Goal: Task Accomplishment & Management: Complete application form

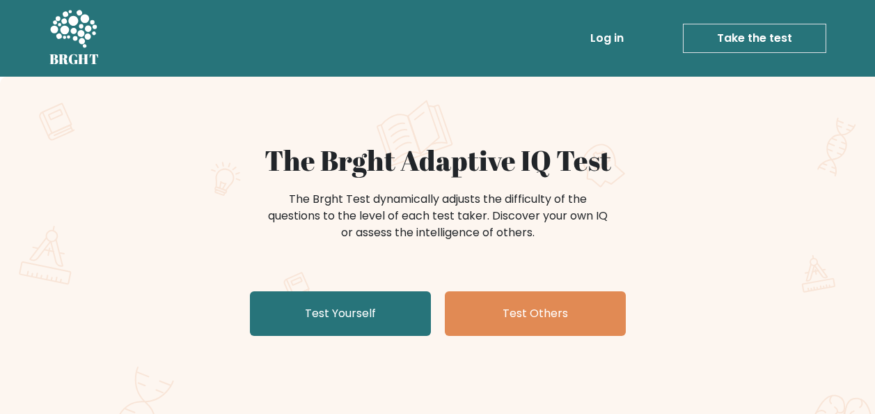
scroll to position [70, 0]
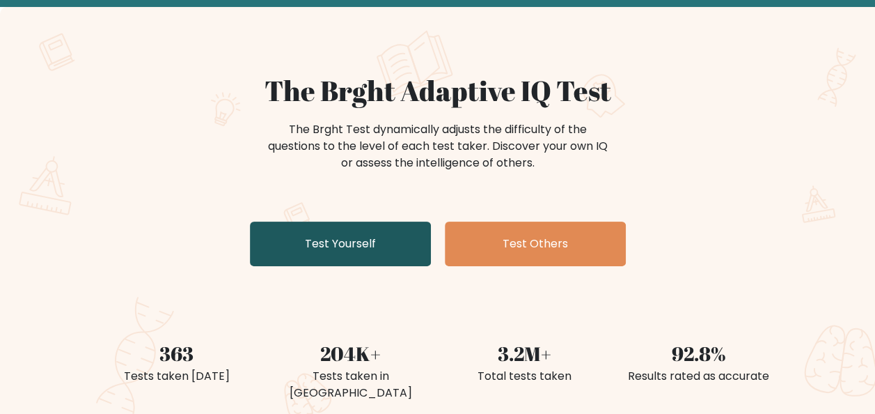
click at [336, 247] on link "Test Yourself" at bounding box center [340, 243] width 181 height 45
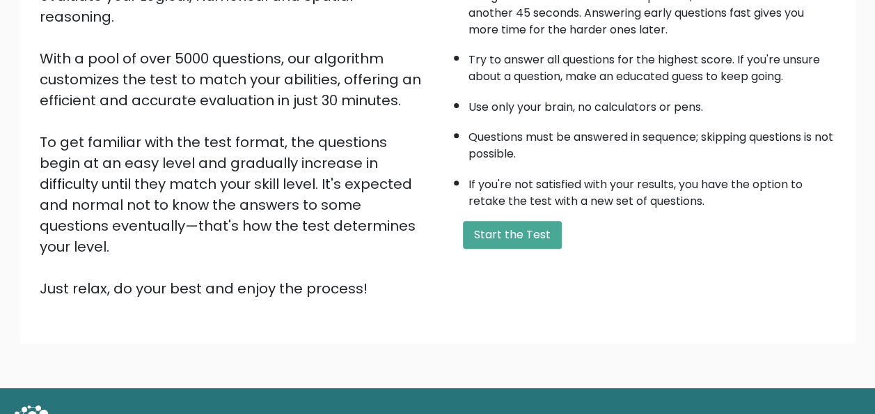
scroll to position [209, 0]
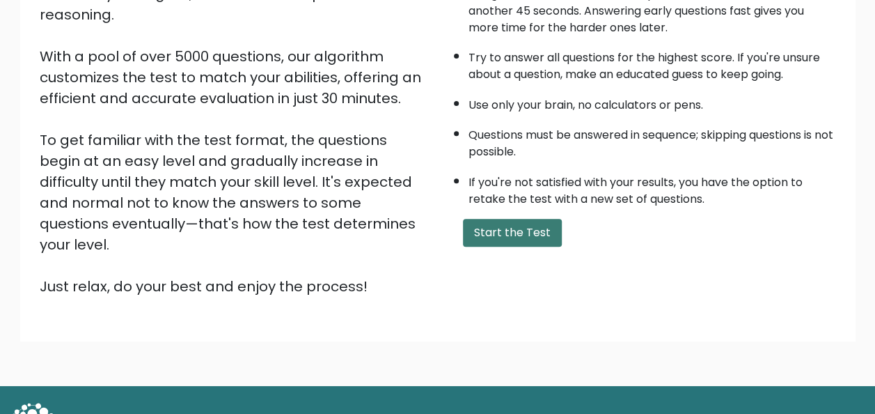
click at [478, 231] on button "Start the Test" at bounding box center [512, 233] width 99 height 28
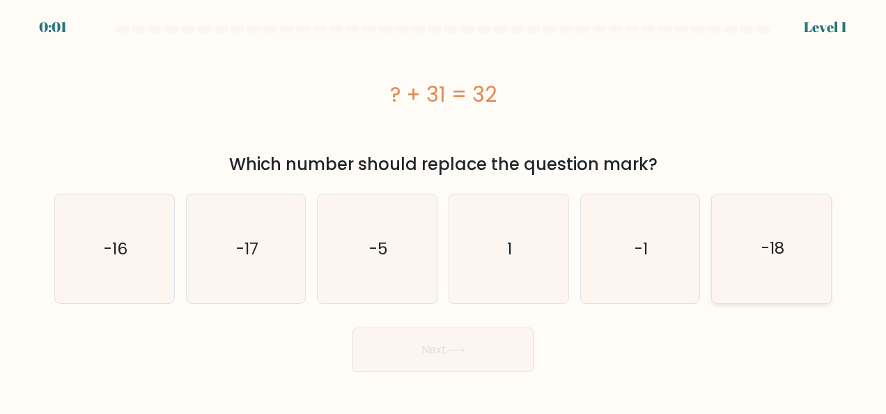
click at [752, 235] on icon "-18" at bounding box center [771, 248] width 109 height 109
click at [444, 210] on input "f. -18" at bounding box center [443, 208] width 1 height 3
radio input "true"
click at [423, 350] on button "Next" at bounding box center [442, 349] width 181 height 45
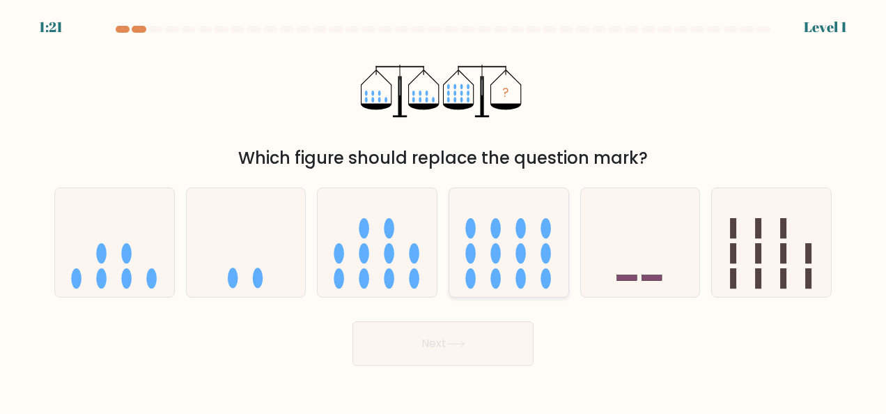
click at [495, 251] on ellipse at bounding box center [495, 253] width 10 height 20
click at [444, 210] on input "d." at bounding box center [443, 208] width 1 height 3
radio input "true"
click at [459, 343] on icon at bounding box center [455, 344] width 19 height 8
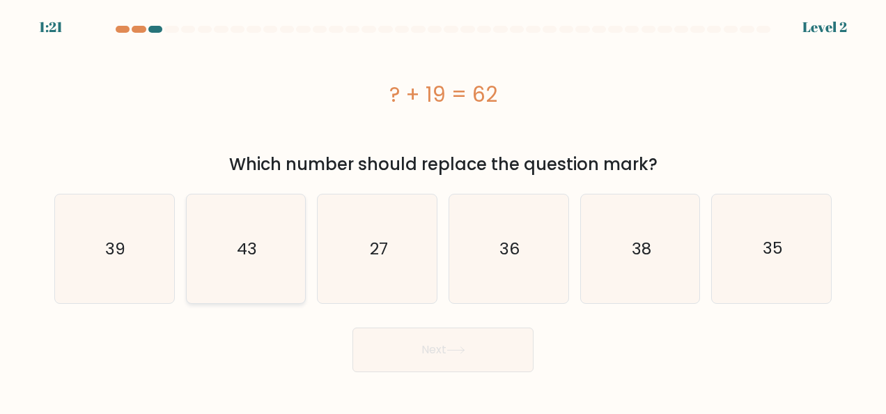
click at [234, 213] on icon "43" at bounding box center [246, 248] width 109 height 109
click at [443, 210] on input "b. 43" at bounding box center [443, 208] width 1 height 3
radio input "true"
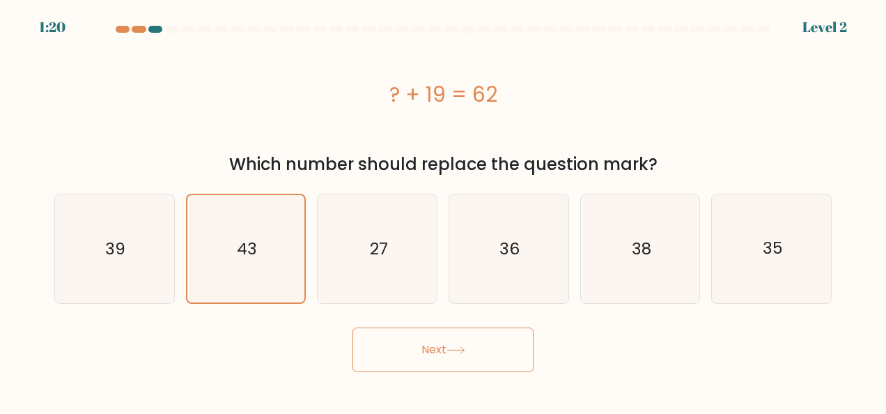
click at [373, 344] on button "Next" at bounding box center [442, 349] width 181 height 45
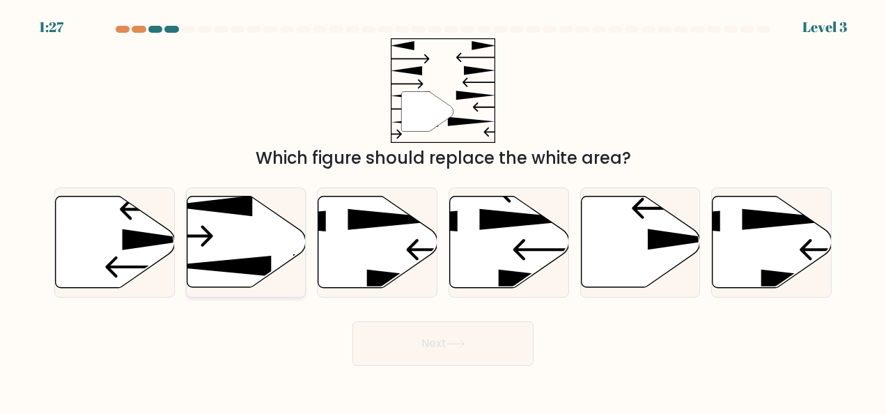
click at [269, 246] on icon at bounding box center [246, 241] width 119 height 91
click at [443, 210] on input "b." at bounding box center [443, 208] width 1 height 3
radio input "true"
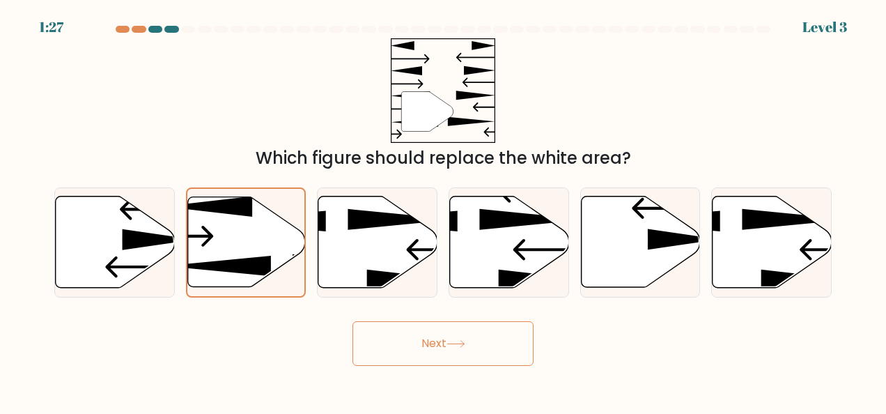
click at [460, 337] on button "Next" at bounding box center [442, 343] width 181 height 45
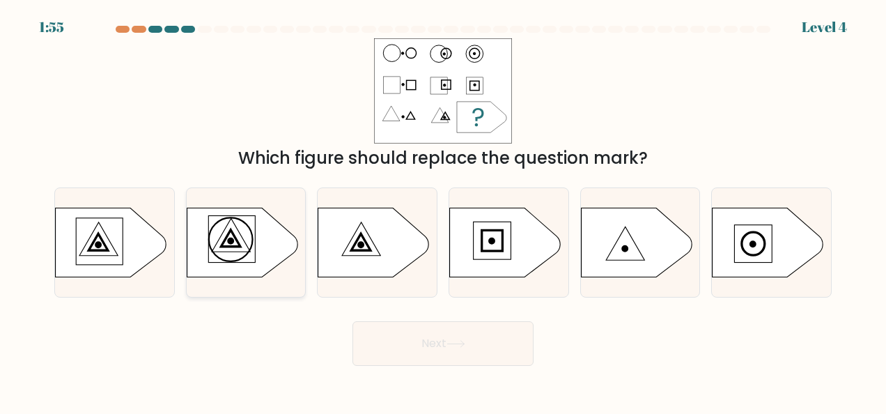
click at [252, 254] on icon at bounding box center [242, 243] width 111 height 70
click at [443, 210] on input "b." at bounding box center [443, 208] width 1 height 3
radio input "true"
click at [421, 340] on button "Next" at bounding box center [442, 343] width 181 height 45
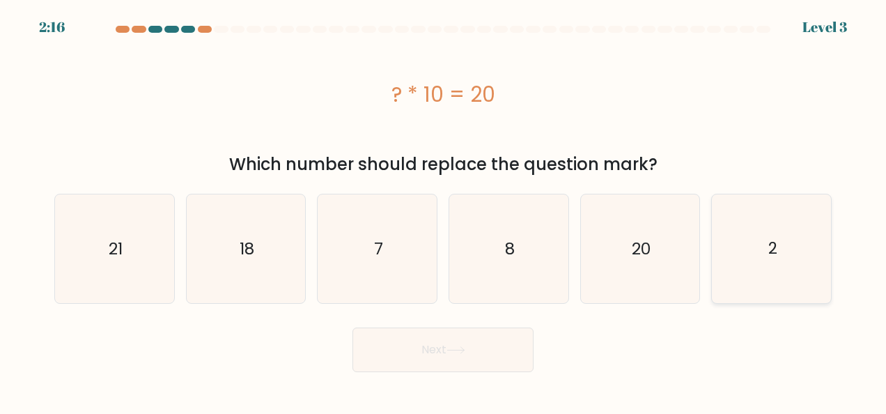
click at [770, 270] on icon "2" at bounding box center [771, 248] width 109 height 109
click at [444, 210] on input "f. 2" at bounding box center [443, 208] width 1 height 3
radio input "true"
click at [478, 340] on button "Next" at bounding box center [442, 349] width 181 height 45
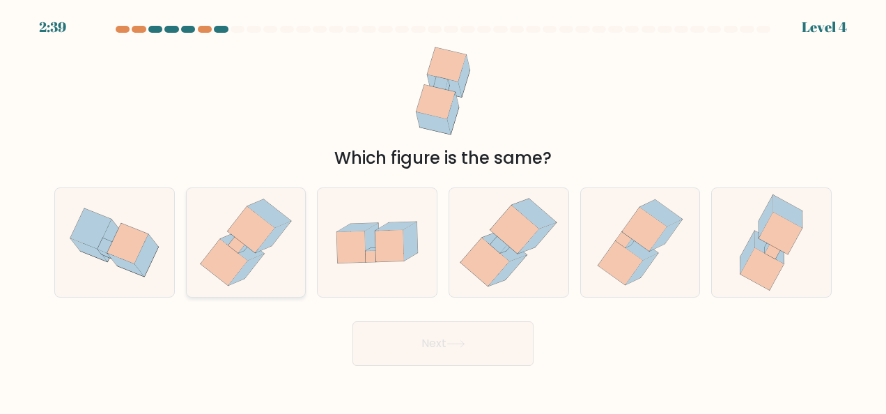
click at [220, 241] on icon at bounding box center [224, 262] width 47 height 46
click at [443, 210] on input "b." at bounding box center [443, 208] width 1 height 3
radio input "true"
click at [444, 341] on button "Next" at bounding box center [442, 343] width 181 height 45
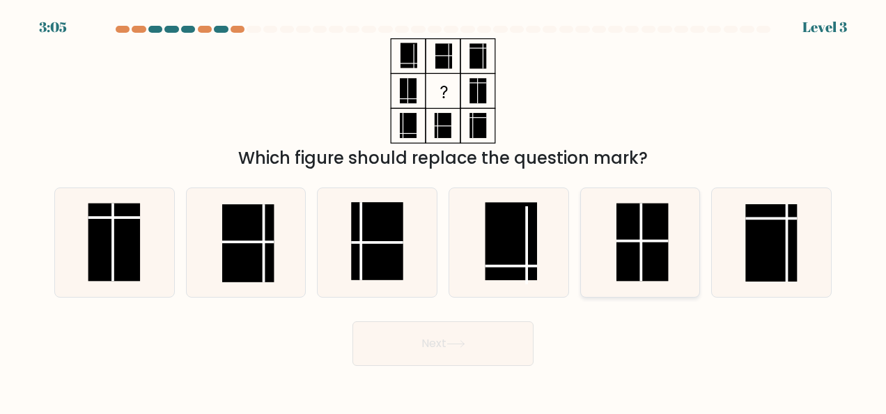
click at [641, 244] on line at bounding box center [641, 241] width 0 height 77
click at [444, 210] on input "e." at bounding box center [443, 208] width 1 height 3
radio input "true"
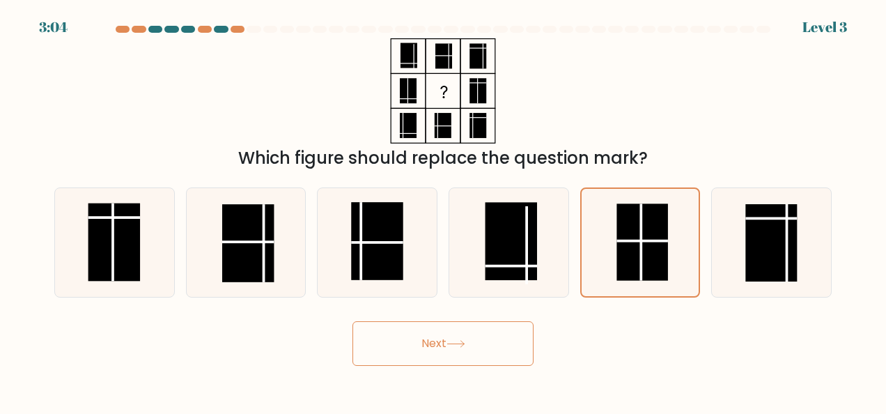
click at [470, 348] on button "Next" at bounding box center [442, 343] width 181 height 45
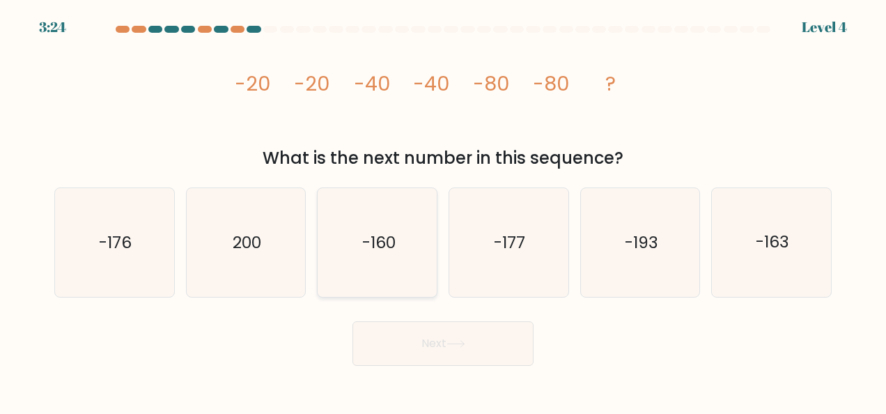
click at [341, 274] on icon "-160" at bounding box center [377, 242] width 109 height 109
click at [443, 210] on input "c. -160" at bounding box center [443, 208] width 1 height 3
radio input "true"
click at [412, 344] on button "Next" at bounding box center [442, 343] width 181 height 45
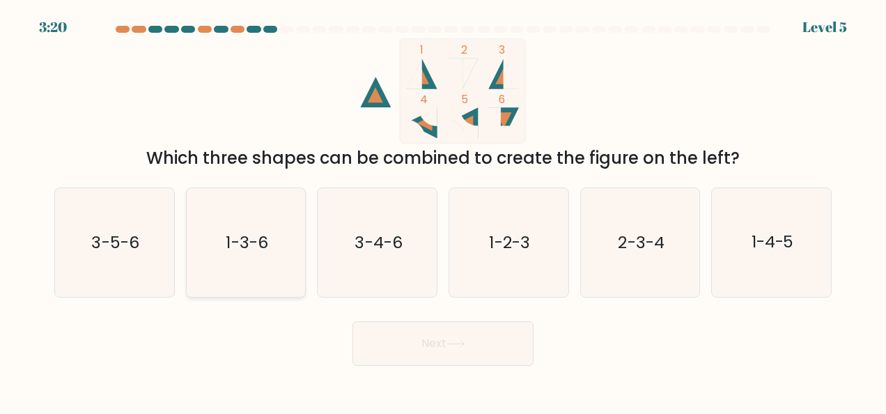
click at [258, 244] on text "1-3-6" at bounding box center [247, 242] width 42 height 22
click at [443, 210] on input "b. 1-3-6" at bounding box center [443, 208] width 1 height 3
radio input "true"
click at [433, 350] on button "Next" at bounding box center [442, 343] width 181 height 45
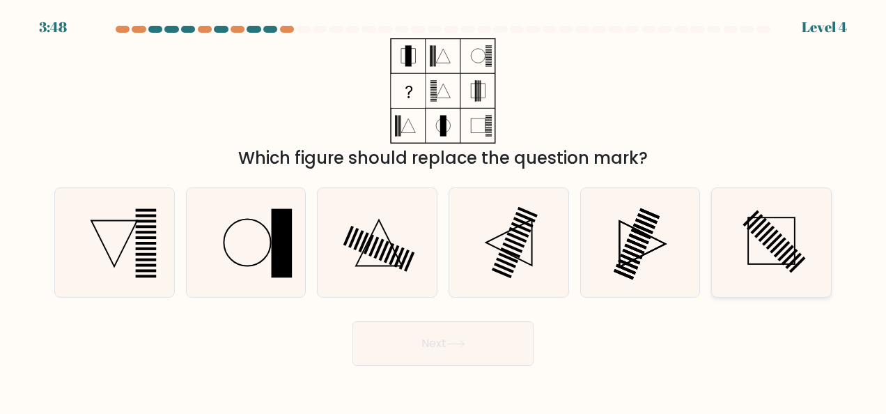
click at [770, 249] on icon at bounding box center [771, 242] width 109 height 109
click at [444, 210] on input "f." at bounding box center [443, 208] width 1 height 3
radio input "true"
click at [453, 331] on button "Next" at bounding box center [442, 343] width 181 height 45
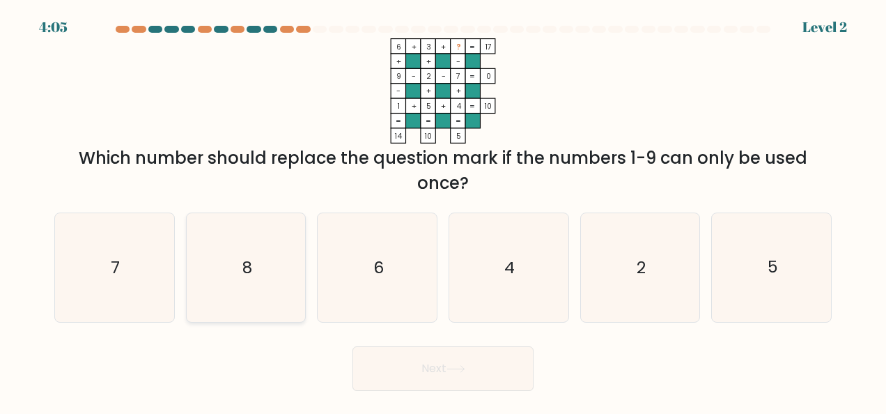
click at [249, 279] on icon "8" at bounding box center [246, 267] width 109 height 109
click at [443, 210] on input "b. 8" at bounding box center [443, 208] width 1 height 3
radio input "true"
click at [436, 371] on button "Next" at bounding box center [442, 368] width 181 height 45
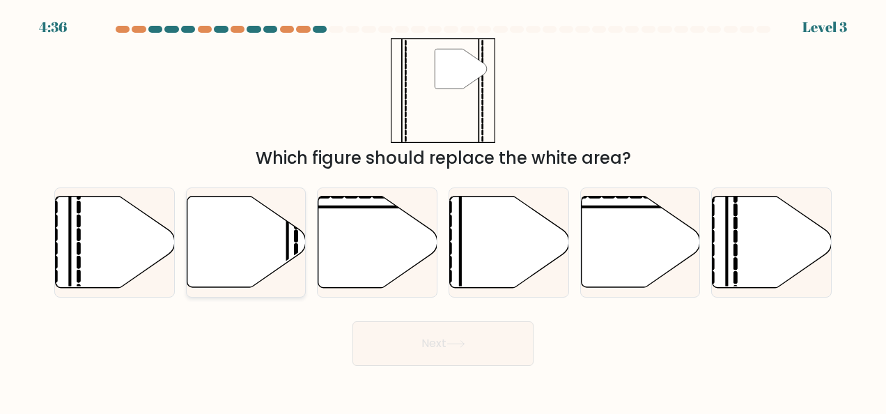
click at [284, 227] on icon at bounding box center [246, 241] width 119 height 91
click at [443, 210] on input "b." at bounding box center [443, 208] width 1 height 3
radio input "true"
click at [400, 340] on button "Next" at bounding box center [442, 343] width 181 height 45
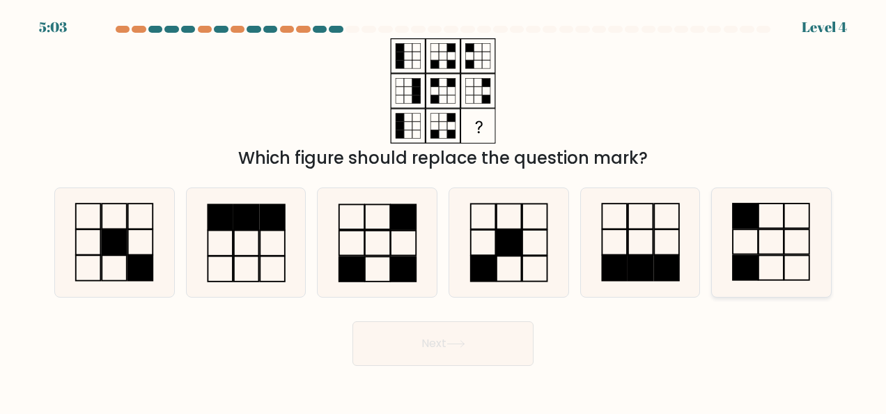
click at [795, 260] on icon at bounding box center [771, 242] width 109 height 109
click at [444, 210] on input "f." at bounding box center [443, 208] width 1 height 3
radio input "true"
click at [142, 216] on icon at bounding box center [114, 242] width 109 height 109
click at [443, 210] on input "a." at bounding box center [443, 208] width 1 height 3
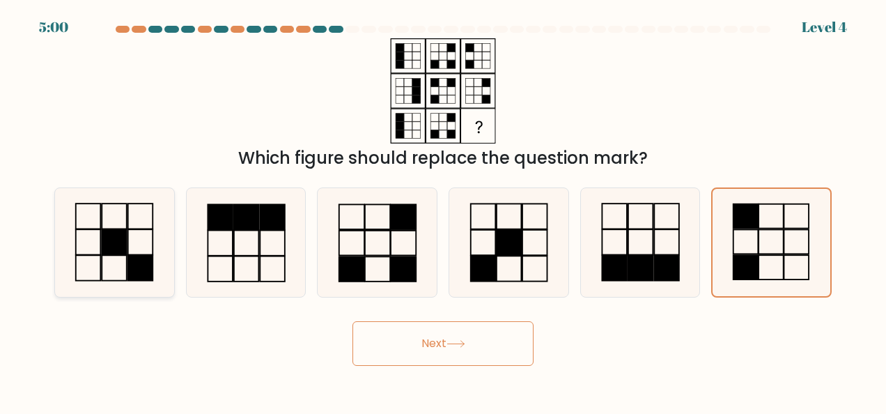
radio input "true"
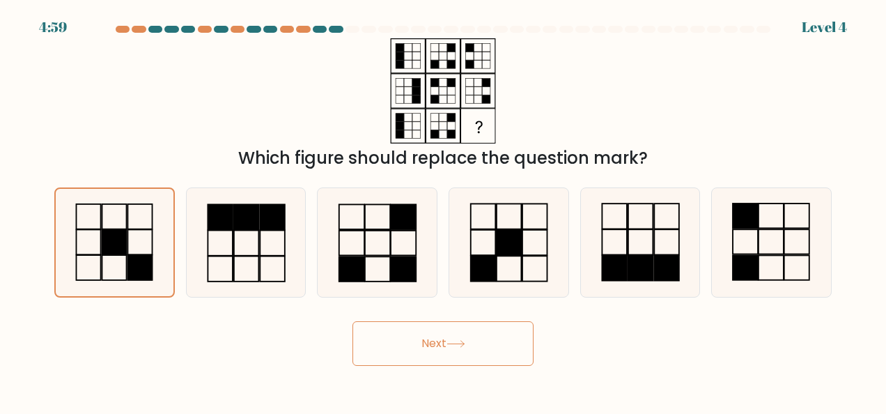
click at [401, 343] on button "Next" at bounding box center [442, 343] width 181 height 45
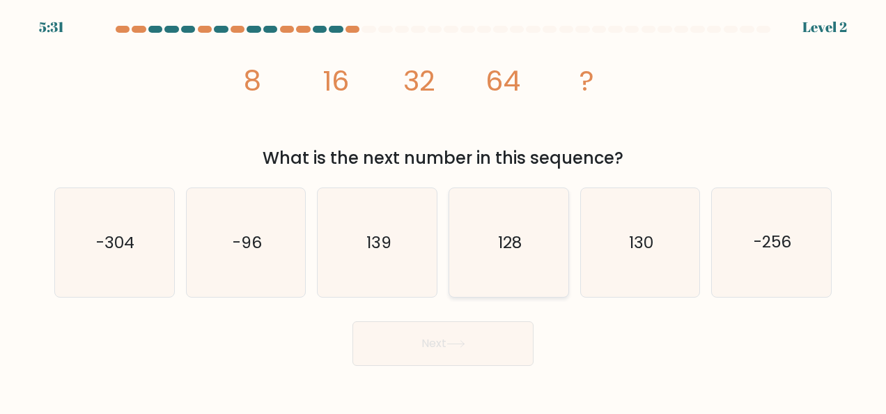
click at [476, 241] on icon "128" at bounding box center [508, 242] width 109 height 109
click at [444, 210] on input "d. 128" at bounding box center [443, 208] width 1 height 3
radio input "true"
click at [442, 343] on button "Next" at bounding box center [442, 343] width 181 height 45
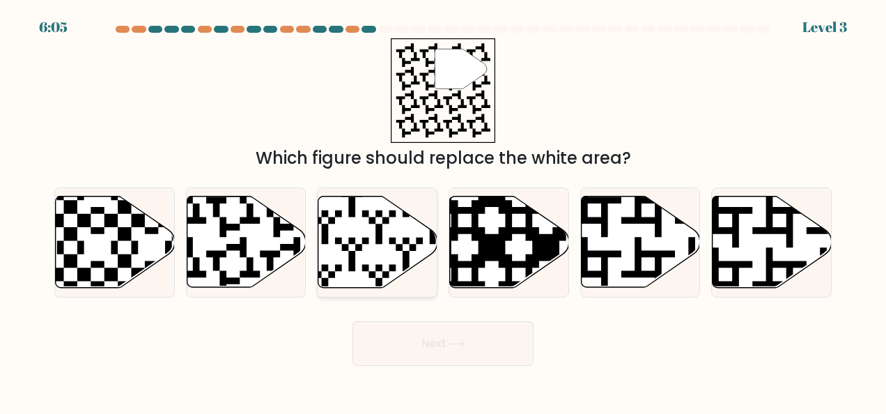
click at [360, 259] on icon at bounding box center [377, 241] width 119 height 91
click at [443, 210] on input "c." at bounding box center [443, 208] width 1 height 3
radio input "true"
click at [393, 355] on button "Next" at bounding box center [442, 343] width 181 height 45
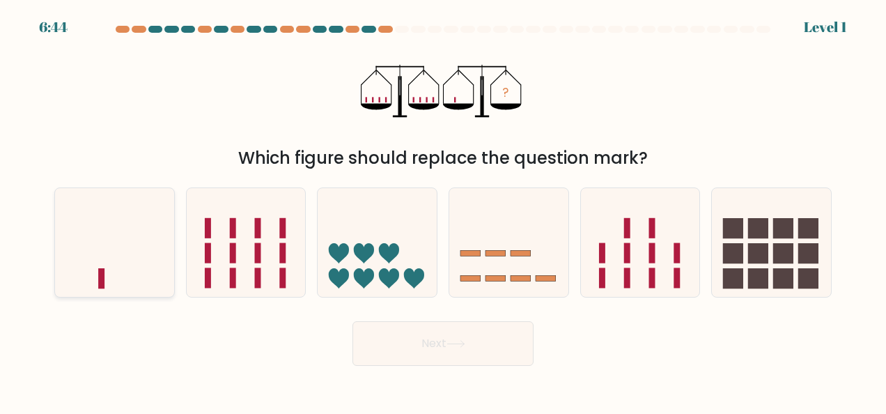
click at [131, 245] on icon at bounding box center [114, 242] width 119 height 98
click at [443, 210] on input "a." at bounding box center [443, 208] width 1 height 3
radio input "true"
click at [376, 338] on button "Next" at bounding box center [442, 343] width 181 height 45
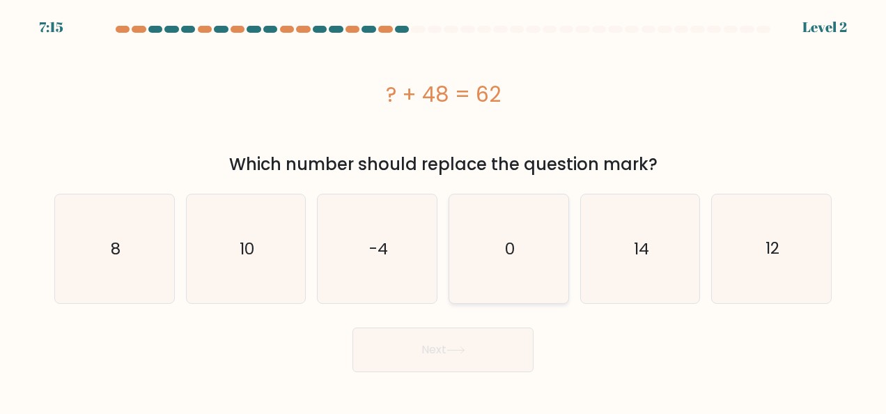
drag, startPoint x: 610, startPoint y: 239, endPoint x: 566, endPoint y: 252, distance: 46.5
click at [611, 239] on icon "14" at bounding box center [640, 248] width 109 height 109
click at [444, 210] on input "e. 14" at bounding box center [443, 208] width 1 height 3
radio input "true"
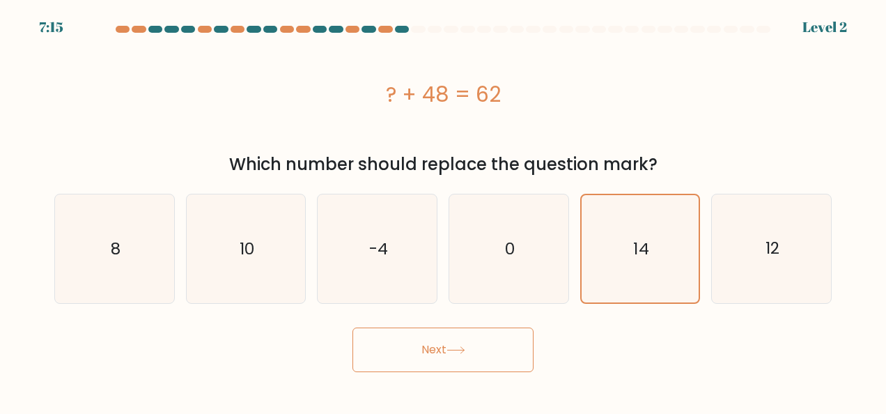
click at [443, 350] on button "Next" at bounding box center [442, 349] width 181 height 45
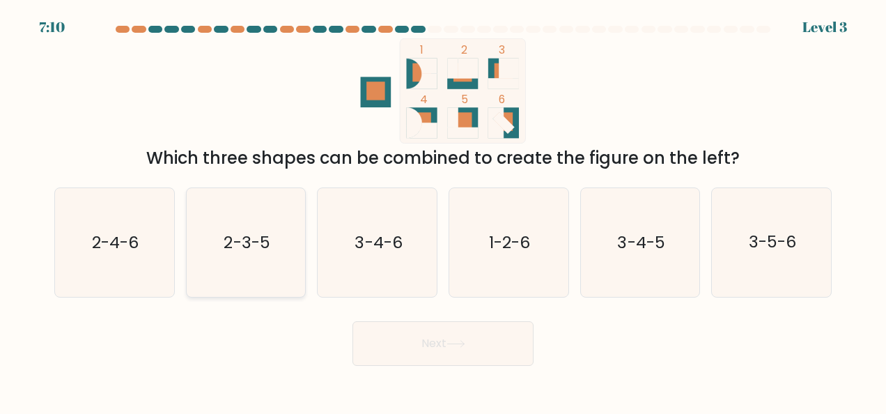
click at [284, 224] on icon "2-3-5" at bounding box center [246, 242] width 109 height 109
click at [443, 210] on input "b. 2-3-5" at bounding box center [443, 208] width 1 height 3
radio input "true"
click at [395, 347] on button "Next" at bounding box center [442, 343] width 181 height 45
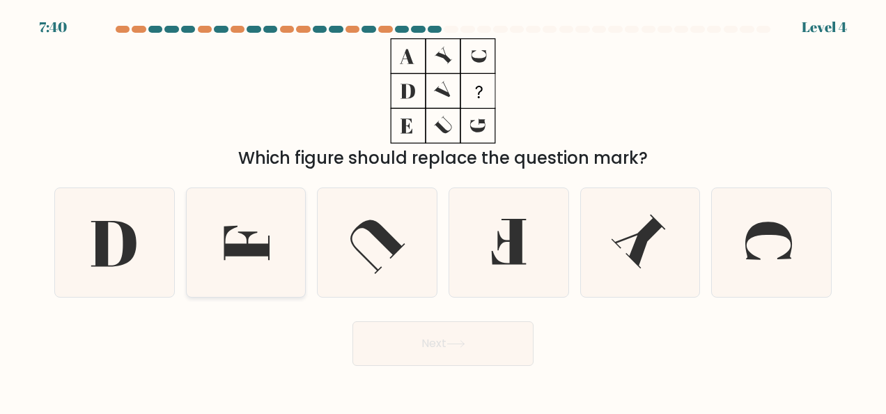
click at [260, 240] on icon at bounding box center [246, 242] width 109 height 109
click at [443, 210] on input "b." at bounding box center [443, 208] width 1 height 3
radio input "true"
click at [449, 350] on button "Next" at bounding box center [442, 343] width 181 height 45
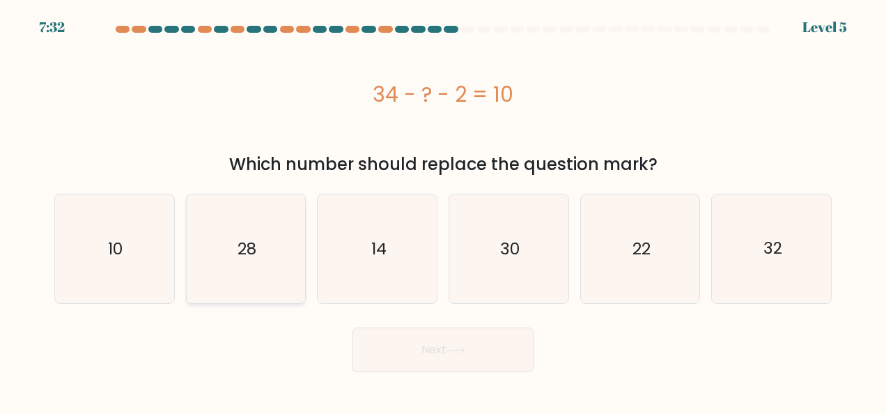
click at [223, 248] on icon "28" at bounding box center [246, 248] width 109 height 109
click at [443, 210] on input "b. 28" at bounding box center [443, 208] width 1 height 3
radio input "true"
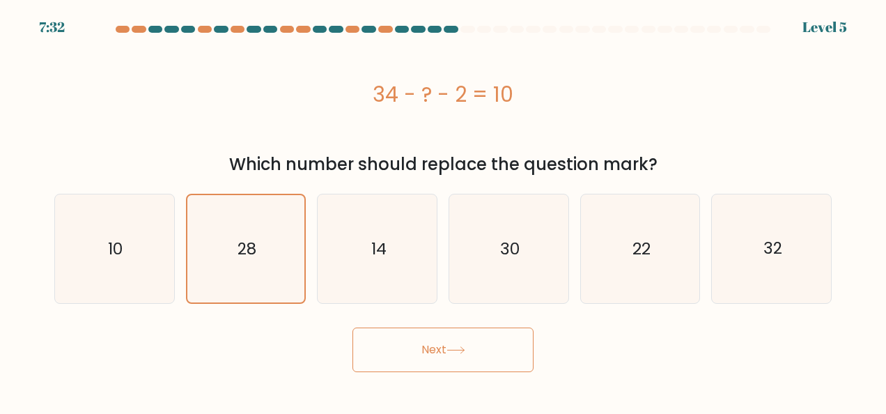
click at [421, 341] on button "Next" at bounding box center [442, 349] width 181 height 45
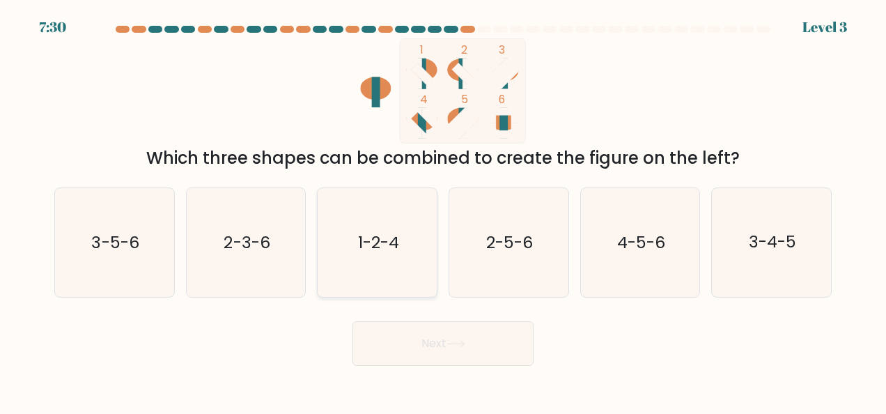
click at [404, 219] on icon "1-2-4" at bounding box center [377, 242] width 109 height 109
click at [443, 210] on input "c. 1-2-4" at bounding box center [443, 208] width 1 height 3
radio input "true"
click at [439, 348] on button "Next" at bounding box center [442, 343] width 181 height 45
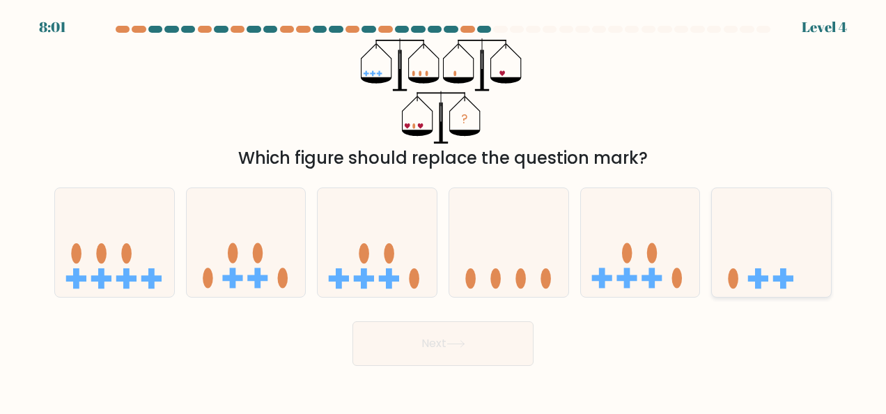
click at [762, 268] on icon at bounding box center [771, 242] width 119 height 98
click at [444, 210] on input "f." at bounding box center [443, 208] width 1 height 3
radio input "true"
drag, startPoint x: 475, startPoint y: 354, endPoint x: 468, endPoint y: 352, distance: 7.1
click at [469, 352] on button "Next" at bounding box center [442, 343] width 181 height 45
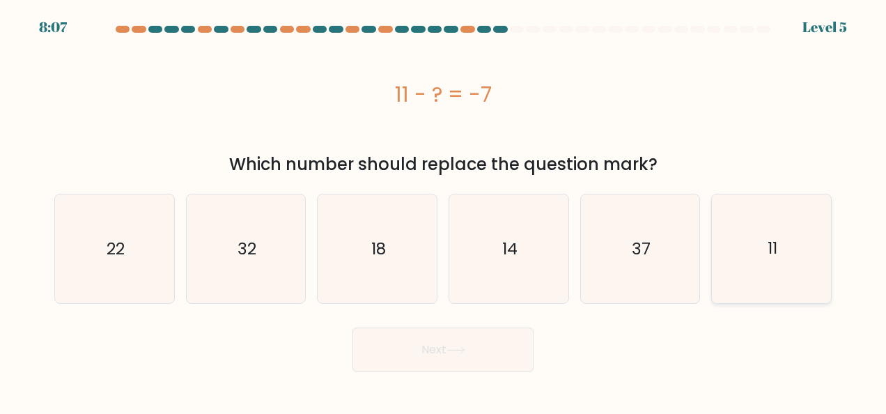
click at [747, 239] on icon "11" at bounding box center [771, 248] width 109 height 109
click at [444, 210] on input "f. 11" at bounding box center [443, 208] width 1 height 3
radio input "true"
click at [446, 365] on button "Next" at bounding box center [442, 349] width 181 height 45
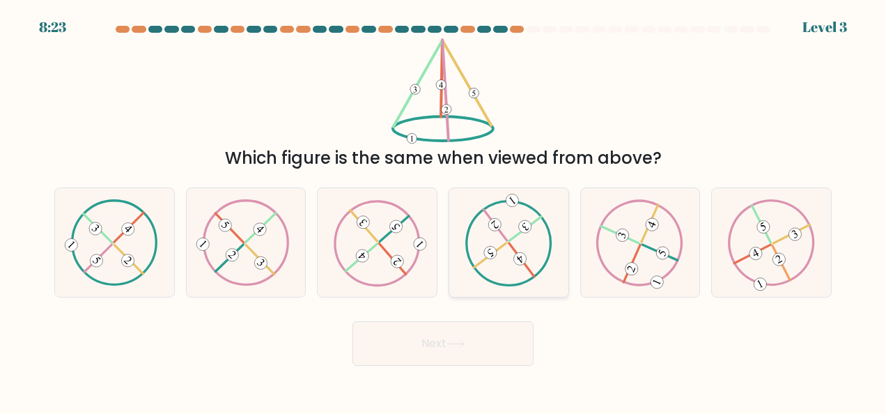
click at [511, 256] on icon at bounding box center [509, 242] width 88 height 87
click at [444, 210] on input "d." at bounding box center [443, 208] width 1 height 3
radio input "true"
click at [488, 342] on button "Next" at bounding box center [442, 343] width 181 height 45
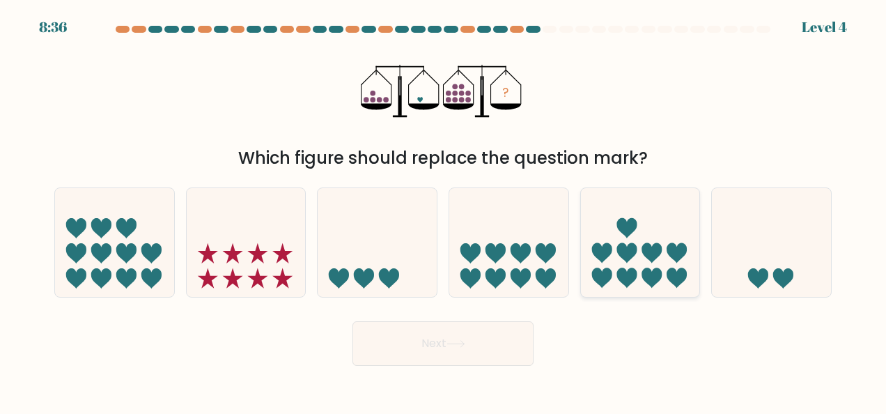
click at [617, 263] on icon at bounding box center [640, 242] width 119 height 98
click at [444, 210] on input "e." at bounding box center [443, 208] width 1 height 3
radio input "true"
click at [465, 340] on icon at bounding box center [455, 344] width 19 height 8
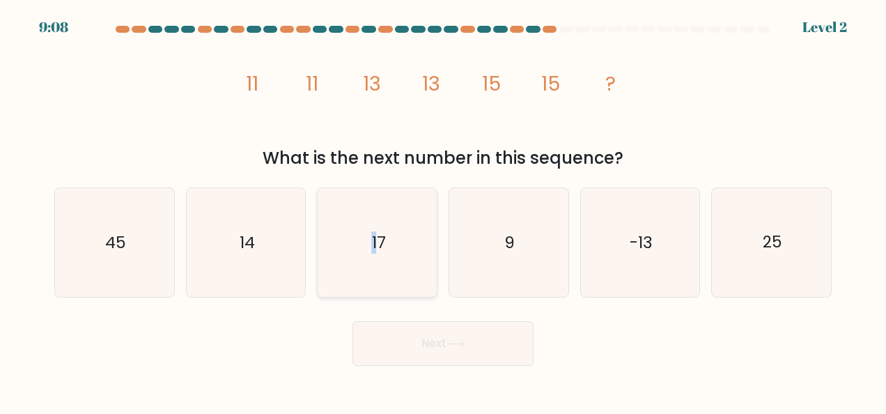
click at [374, 235] on text "17" at bounding box center [378, 242] width 14 height 22
drag, startPoint x: 373, startPoint y: 235, endPoint x: 407, endPoint y: 273, distance: 50.3
click at [409, 272] on icon "17" at bounding box center [377, 242] width 109 height 109
click at [443, 210] on input "c. 17" at bounding box center [443, 208] width 1 height 3
radio input "true"
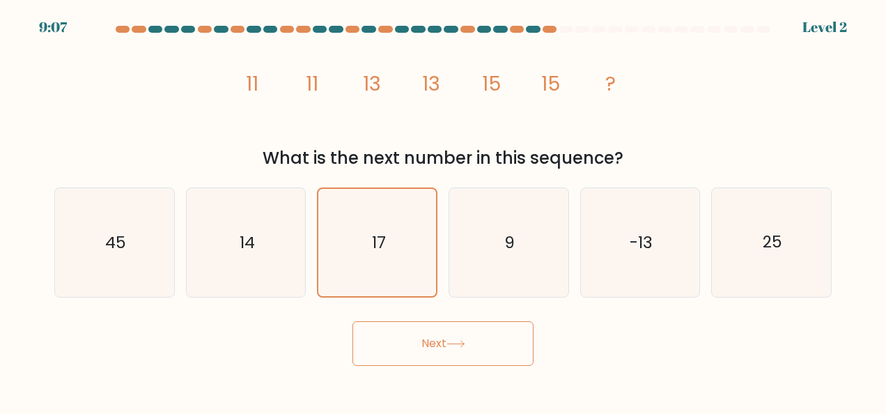
click at [429, 348] on button "Next" at bounding box center [442, 343] width 181 height 45
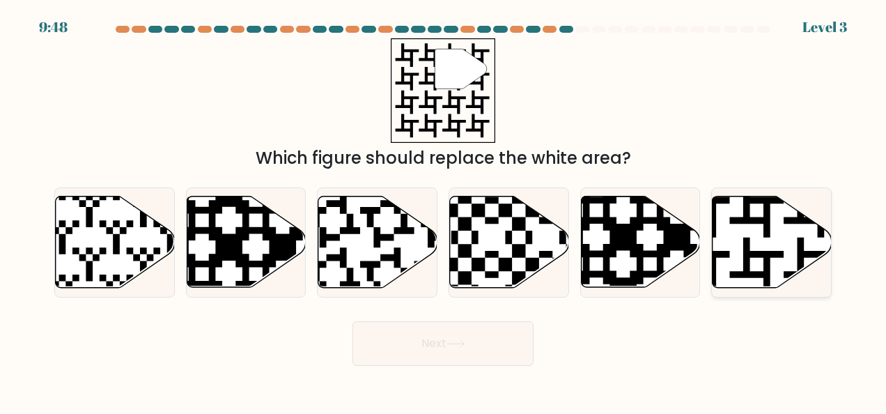
click at [795, 228] on icon at bounding box center [771, 241] width 119 height 91
click at [444, 210] on input "f." at bounding box center [443, 208] width 1 height 3
radio input "true"
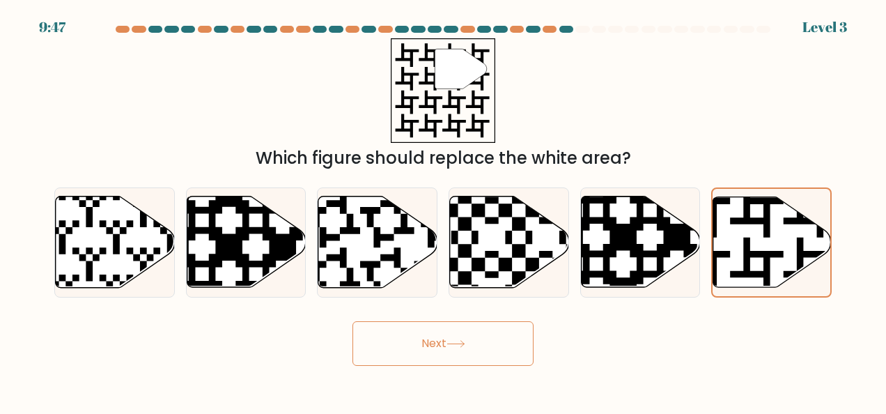
click at [498, 343] on button "Next" at bounding box center [442, 343] width 181 height 45
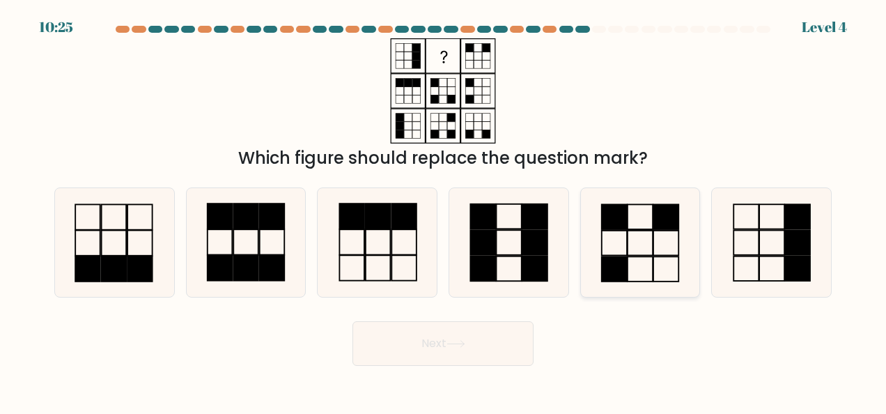
click at [638, 254] on icon at bounding box center [640, 242] width 109 height 109
click at [444, 210] on input "e." at bounding box center [443, 208] width 1 height 3
radio input "true"
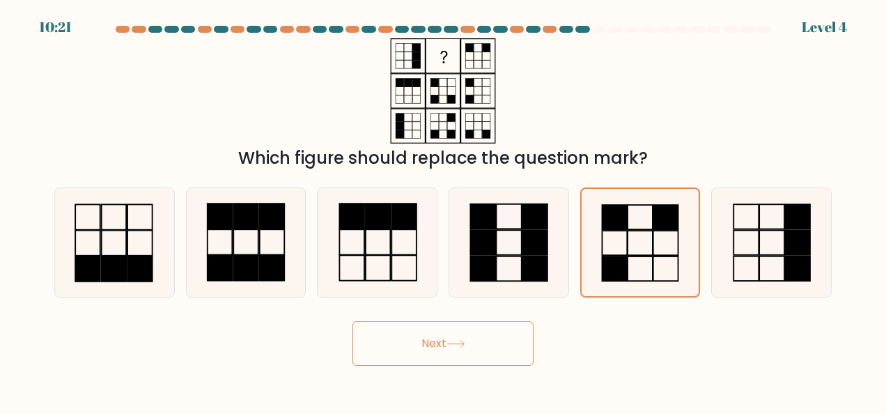
click at [490, 335] on button "Next" at bounding box center [442, 343] width 181 height 45
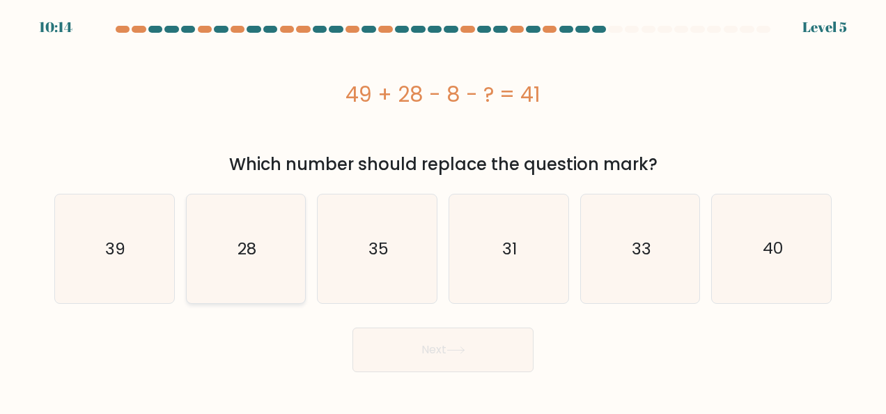
click at [226, 270] on icon "28" at bounding box center [246, 248] width 109 height 109
click at [443, 210] on input "b. 28" at bounding box center [443, 208] width 1 height 3
radio input "true"
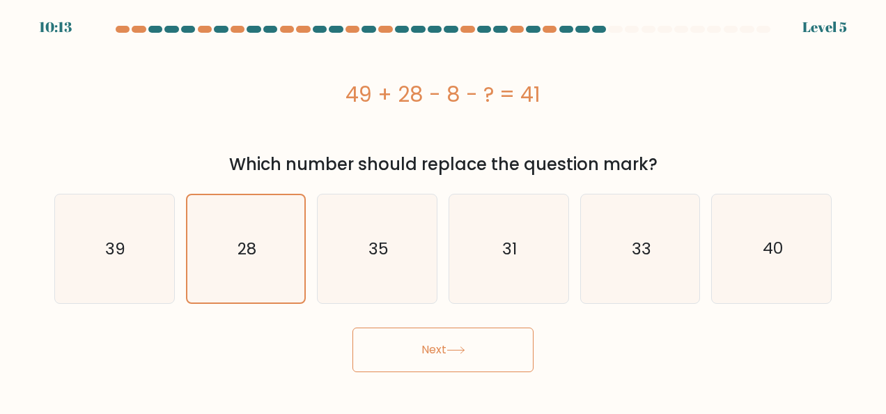
click at [401, 348] on button "Next" at bounding box center [442, 349] width 181 height 45
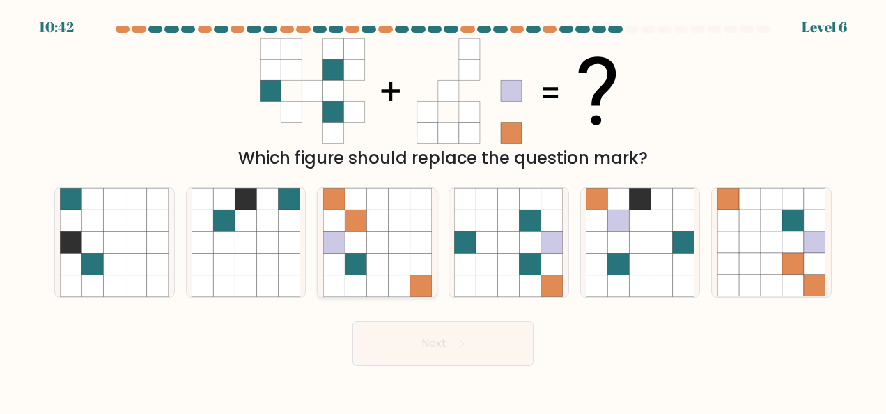
click at [395, 250] on icon at bounding box center [399, 242] width 22 height 22
click at [443, 210] on input "c." at bounding box center [443, 208] width 1 height 3
radio input "true"
click at [483, 352] on button "Next" at bounding box center [442, 343] width 181 height 45
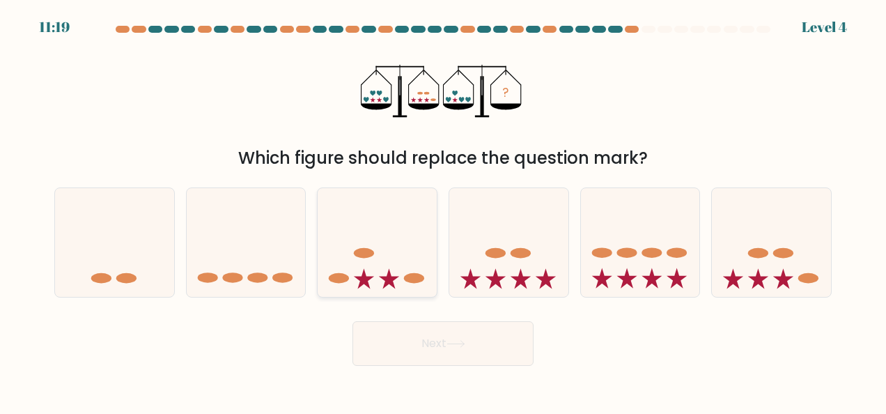
click at [399, 276] on icon at bounding box center [377, 242] width 119 height 98
click at [443, 210] on input "c." at bounding box center [443, 208] width 1 height 3
radio input "true"
click at [405, 289] on icon at bounding box center [377, 243] width 118 height 98
click at [443, 210] on input "c." at bounding box center [443, 208] width 1 height 3
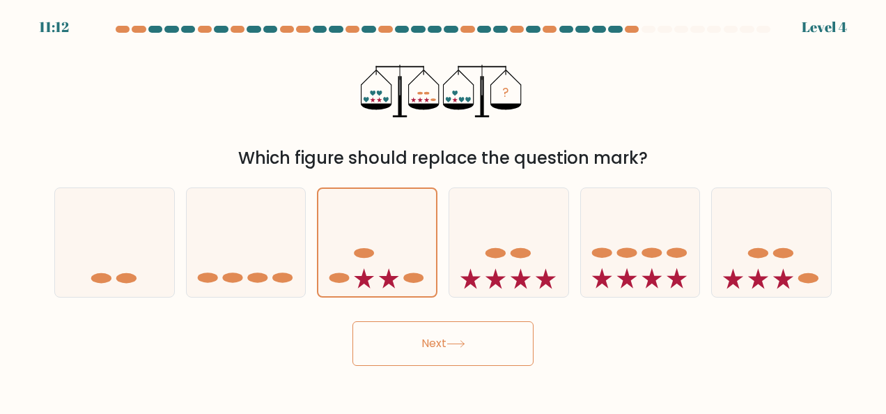
click at [433, 338] on button "Next" at bounding box center [442, 343] width 181 height 45
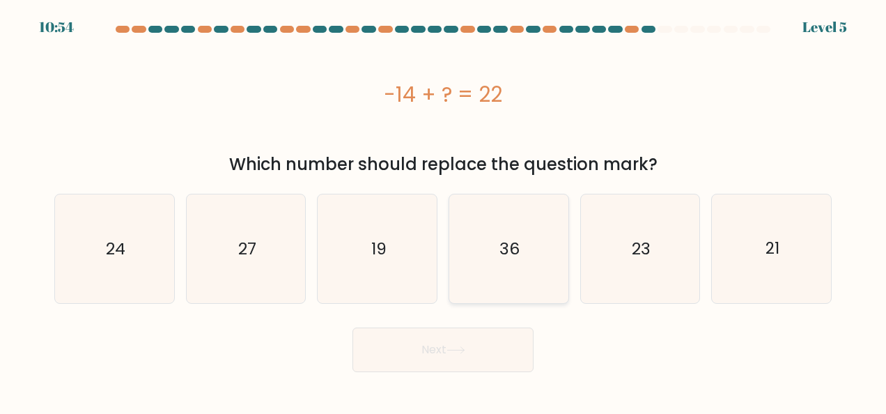
click at [492, 232] on icon "36" at bounding box center [508, 248] width 109 height 109
click at [444, 210] on input "d. 36" at bounding box center [443, 208] width 1 height 3
radio input "true"
click at [485, 352] on button "Next" at bounding box center [442, 349] width 181 height 45
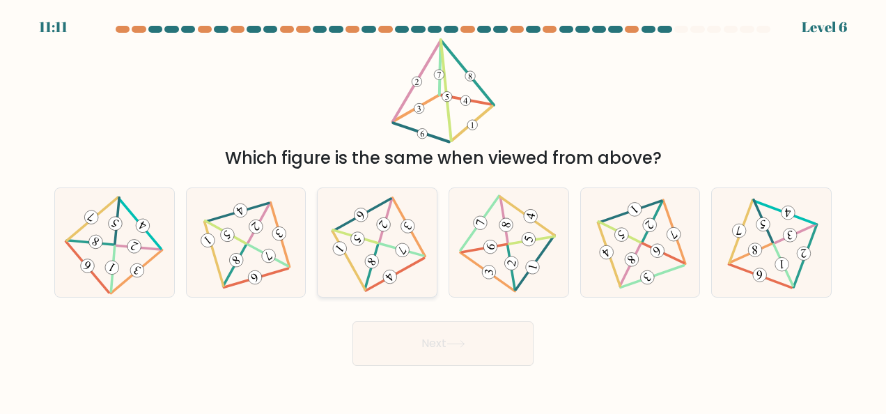
click at [391, 252] on icon at bounding box center [377, 242] width 89 height 87
click at [443, 210] on input "c." at bounding box center [443, 208] width 1 height 3
radio input "true"
click at [428, 335] on button "Next" at bounding box center [442, 343] width 181 height 45
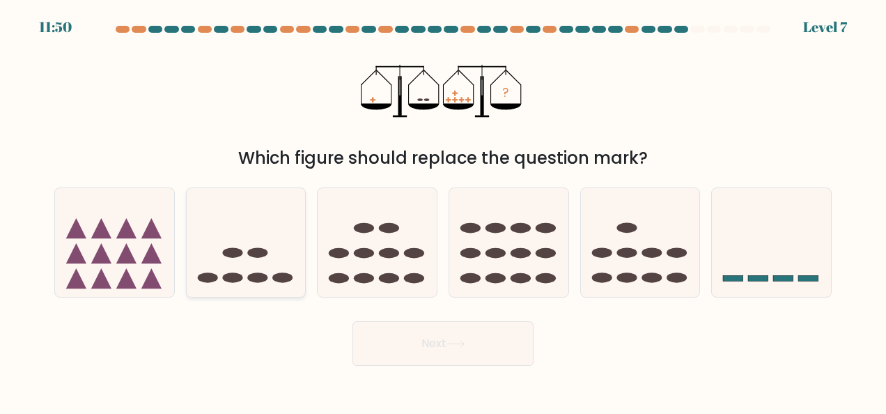
click at [245, 262] on icon at bounding box center [246, 242] width 119 height 98
click at [443, 210] on input "b." at bounding box center [443, 208] width 1 height 3
radio input "true"
click at [406, 351] on button "Next" at bounding box center [442, 343] width 181 height 45
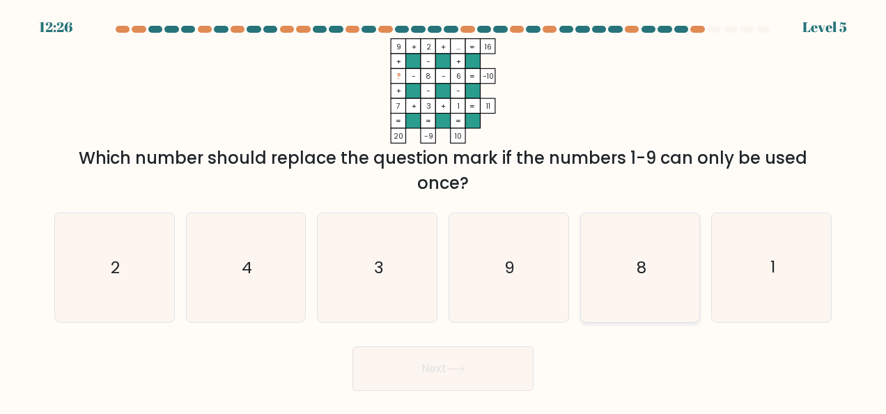
drag, startPoint x: 793, startPoint y: 288, endPoint x: 655, endPoint y: 305, distance: 139.0
click at [789, 288] on icon "1" at bounding box center [771, 267] width 109 height 109
click at [444, 210] on input "f. 1" at bounding box center [443, 208] width 1 height 3
radio input "true"
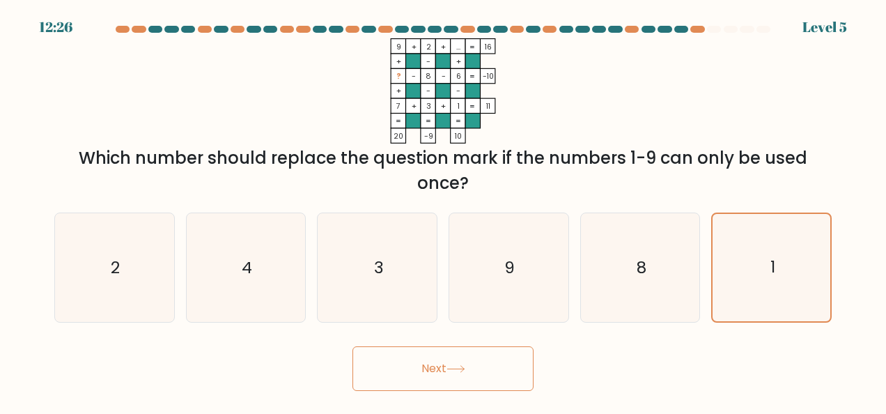
click at [538, 354] on div "Next" at bounding box center [443, 365] width 794 height 52
click at [520, 357] on button "Next" at bounding box center [442, 368] width 181 height 45
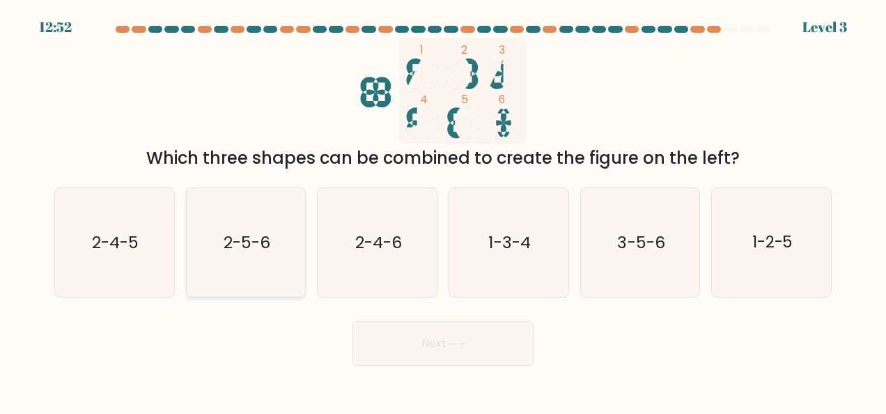
click at [252, 247] on text "2-5-6" at bounding box center [247, 242] width 47 height 22
click at [443, 210] on input "b. 2-5-6" at bounding box center [443, 208] width 1 height 3
radio input "true"
click at [383, 337] on button "Next" at bounding box center [442, 343] width 181 height 45
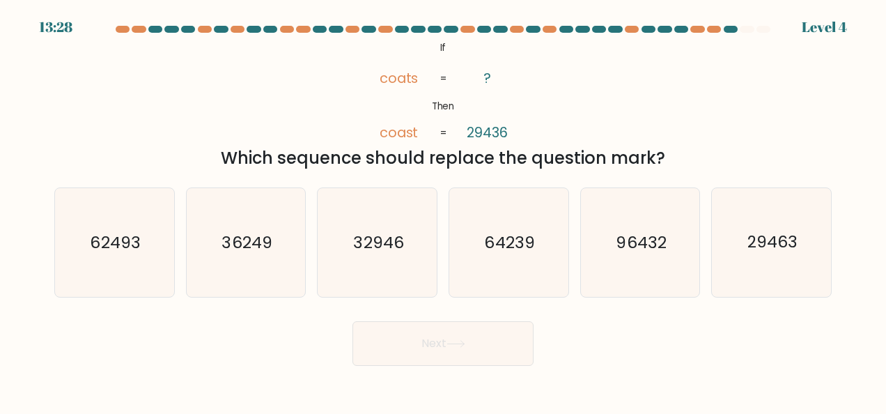
drag, startPoint x: 552, startPoint y: 268, endPoint x: 466, endPoint y: 312, distance: 96.3
click at [546, 270] on icon "64239" at bounding box center [508, 242] width 109 height 109
click at [444, 210] on input "d. 64239" at bounding box center [443, 208] width 1 height 3
radio input "true"
click at [453, 340] on icon at bounding box center [455, 344] width 19 height 8
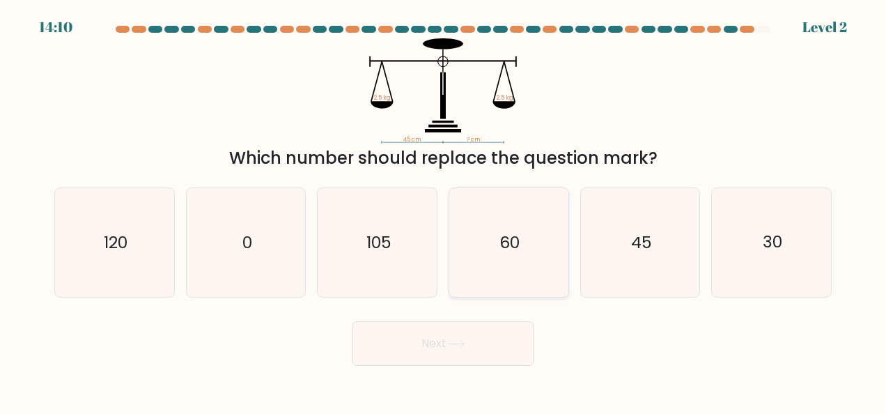
drag, startPoint x: 507, startPoint y: 250, endPoint x: 501, endPoint y: 256, distance: 8.4
click at [504, 255] on icon "60" at bounding box center [508, 242] width 109 height 109
drag, startPoint x: 501, startPoint y: 256, endPoint x: 451, endPoint y: 343, distance: 99.9
click at [451, 344] on icon at bounding box center [455, 344] width 19 height 8
click at [437, 341] on button "Next" at bounding box center [442, 343] width 181 height 45
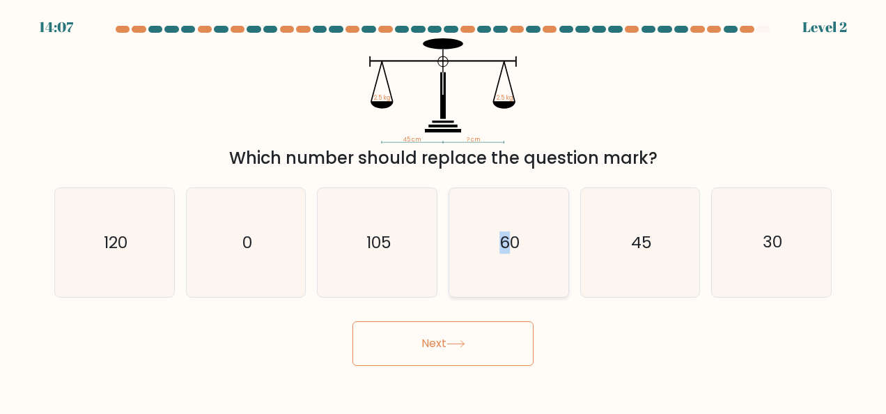
click at [478, 286] on icon "60" at bounding box center [508, 242] width 109 height 109
click at [444, 210] on input "d. 60" at bounding box center [443, 208] width 1 height 3
radio input "true"
click at [429, 360] on button "Next" at bounding box center [442, 343] width 181 height 45
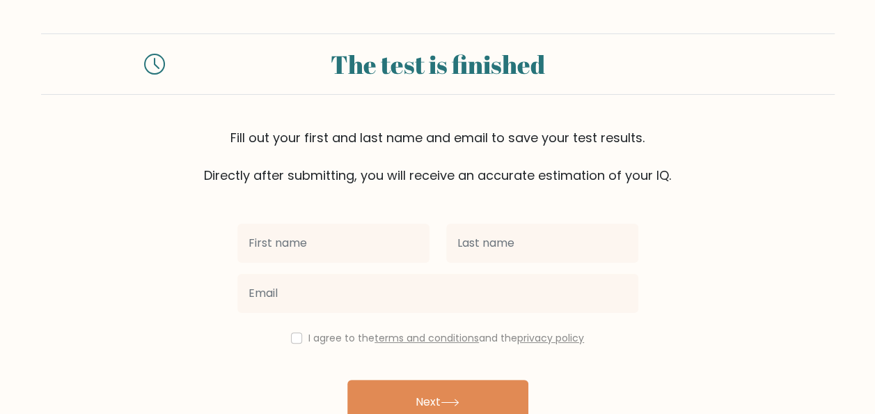
click at [359, 247] on input "text" at bounding box center [333, 243] width 192 height 39
type input "[PERSON_NAME]"
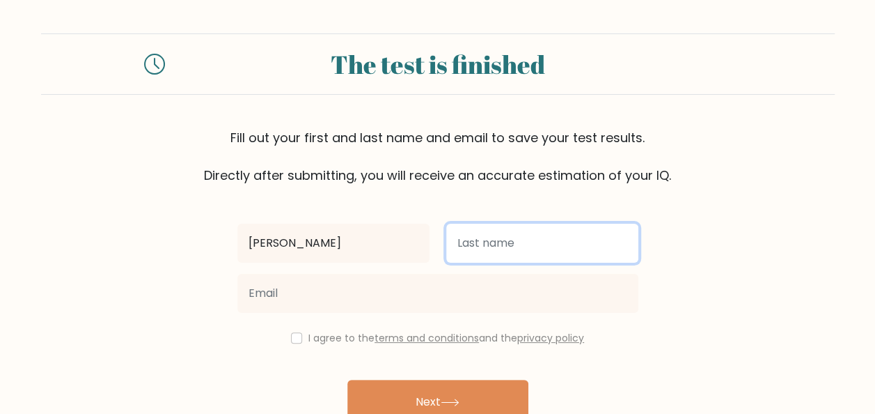
click at [496, 248] on input "text" at bounding box center [542, 243] width 192 height 39
type input "Dimasu-ay"
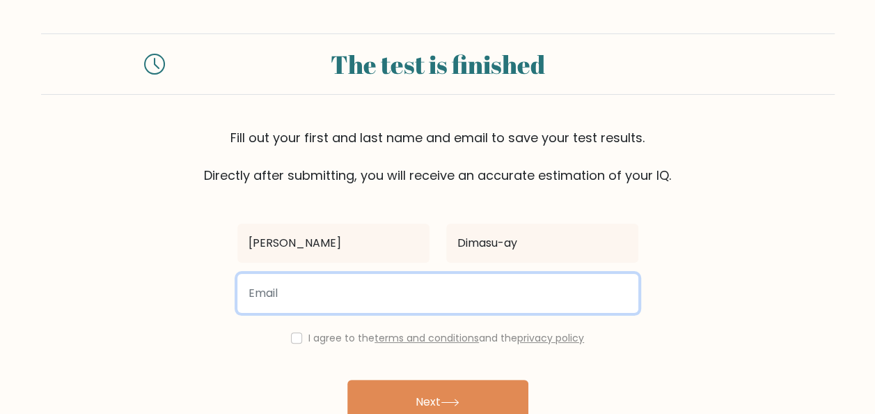
click at [414, 288] on input "email" at bounding box center [437, 293] width 401 height 39
type input "dimasuayrochelle@gmail.com"
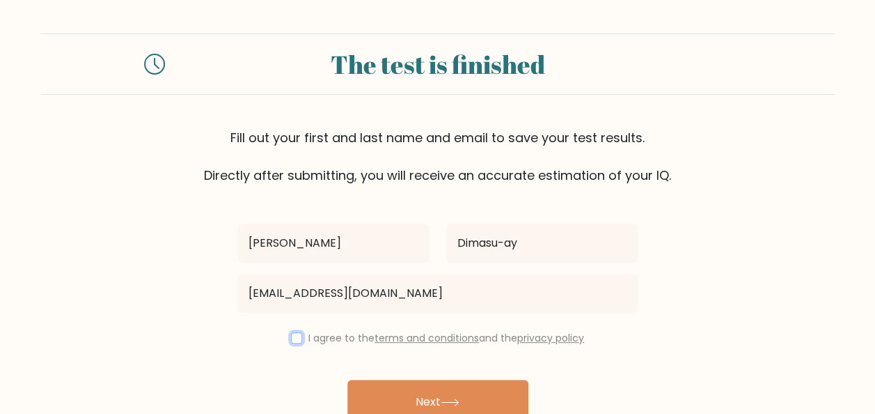
click at [298, 334] on input "checkbox" at bounding box center [296, 337] width 11 height 11
checkbox input "true"
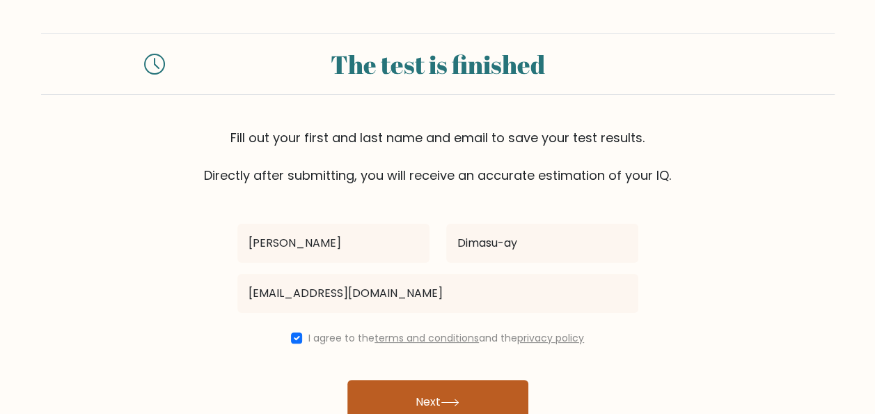
click at [389, 399] on button "Next" at bounding box center [438, 402] width 181 height 45
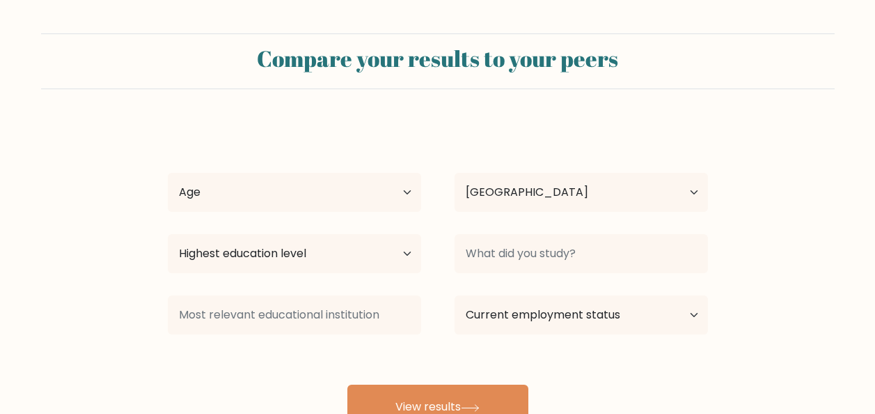
select select "PH"
click at [327, 194] on select "Age Under [DEMOGRAPHIC_DATA] [DEMOGRAPHIC_DATA] [DEMOGRAPHIC_DATA] [DEMOGRAPHIC…" at bounding box center [295, 192] width 254 height 39
select select "25_34"
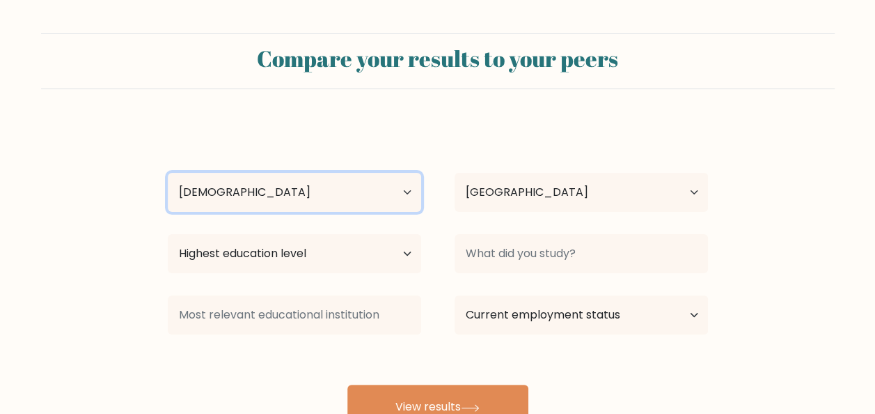
click at [168, 173] on select "Age Under [DEMOGRAPHIC_DATA] [DEMOGRAPHIC_DATA] [DEMOGRAPHIC_DATA] [DEMOGRAPHIC…" at bounding box center [295, 192] width 254 height 39
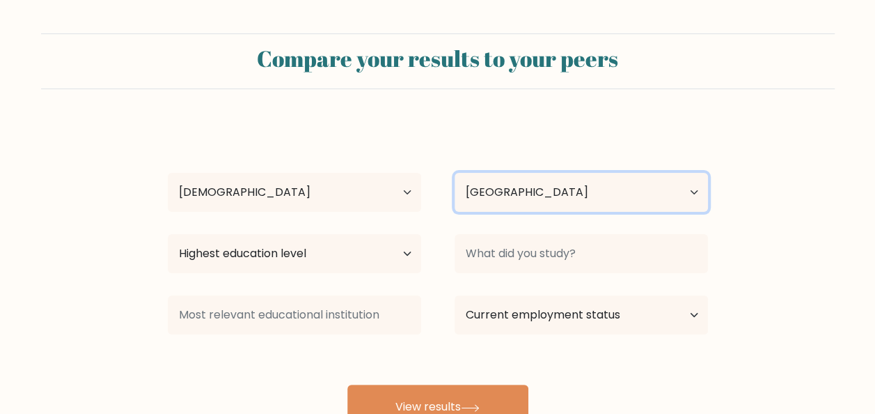
click at [479, 198] on select "Country [GEOGRAPHIC_DATA] [GEOGRAPHIC_DATA] [GEOGRAPHIC_DATA] [US_STATE] [GEOGR…" at bounding box center [582, 192] width 254 height 39
click at [479, 199] on select "Country Afghanistan Albania Algeria American Samoa Andorra Angola Anguilla Anta…" at bounding box center [582, 192] width 254 height 39
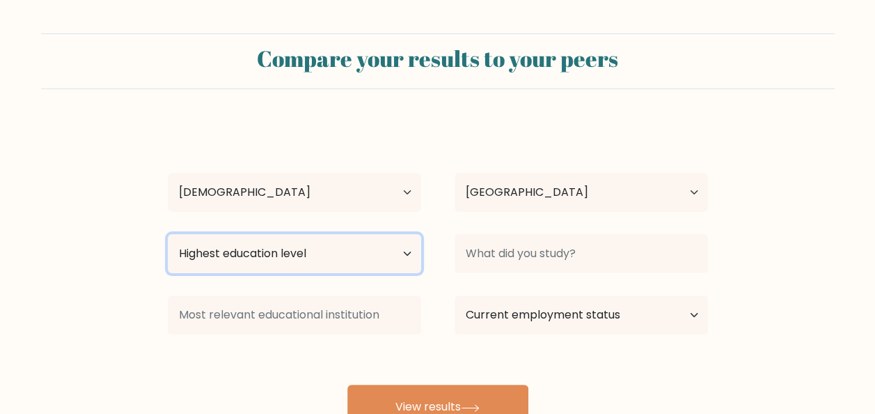
click at [327, 250] on select "Highest education level No schooling Primary Lower Secondary Upper Secondary Oc…" at bounding box center [295, 253] width 254 height 39
click at [311, 253] on select "Highest education level No schooling Primary Lower Secondary Upper Secondary Oc…" at bounding box center [295, 253] width 254 height 39
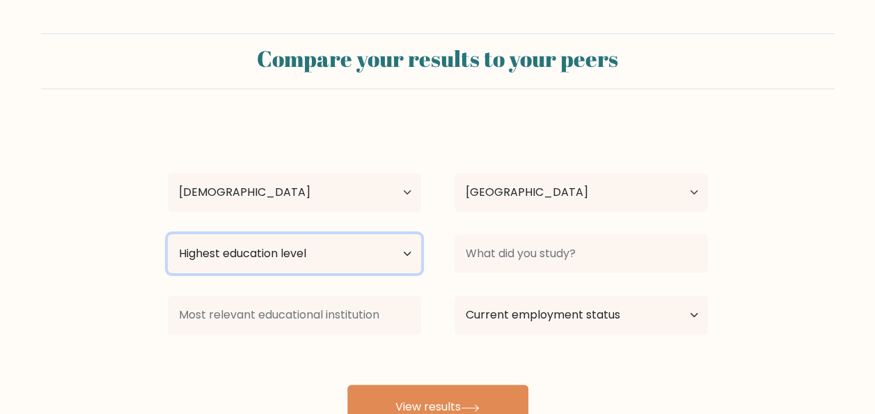
select select "bachelors_degree"
click at [168, 234] on select "Highest education level No schooling Primary Lower Secondary Upper Secondary Oc…" at bounding box center [295, 253] width 254 height 39
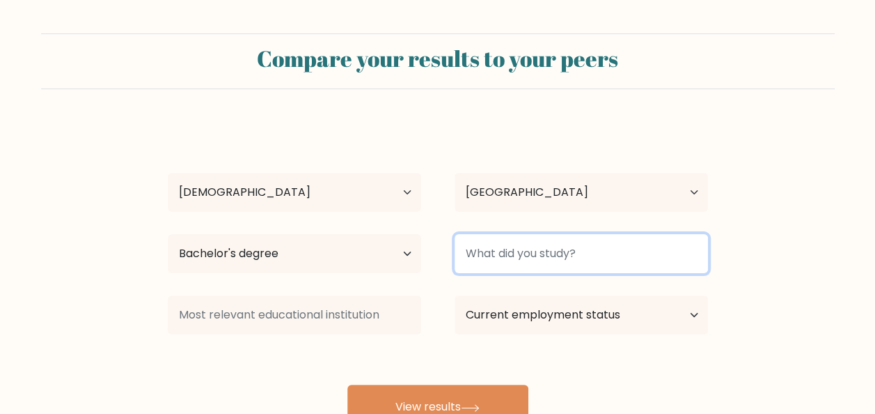
click at [520, 251] on input at bounding box center [582, 253] width 254 height 39
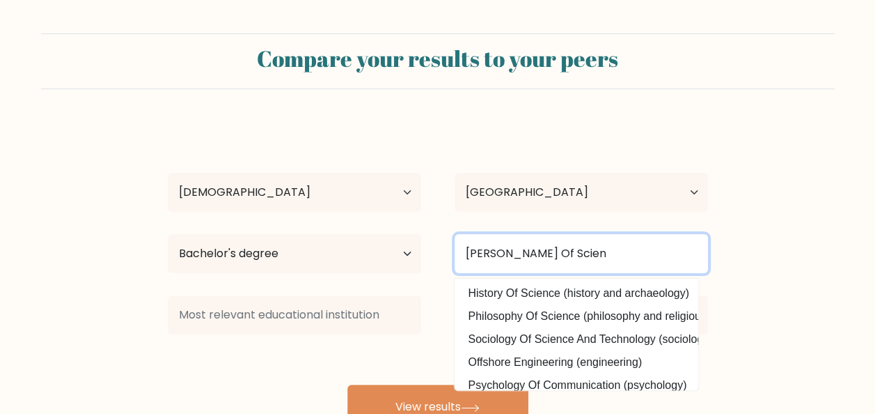
click at [552, 255] on input "Batchelor Of Scien" at bounding box center [582, 253] width 254 height 39
type input "Bachelor Of Science in Nursing"
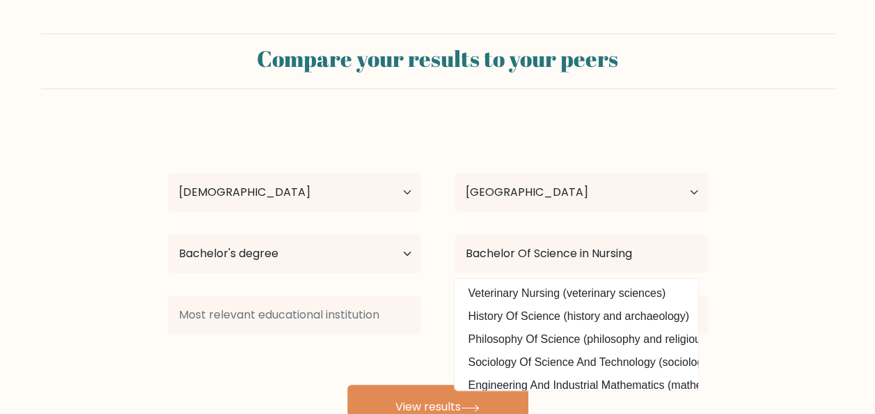
click at [286, 348] on div "Rochelle Ann Dimasu-ay Age Under 18 years old 18-24 years old 25-34 years old 3…" at bounding box center [437, 276] width 557 height 306
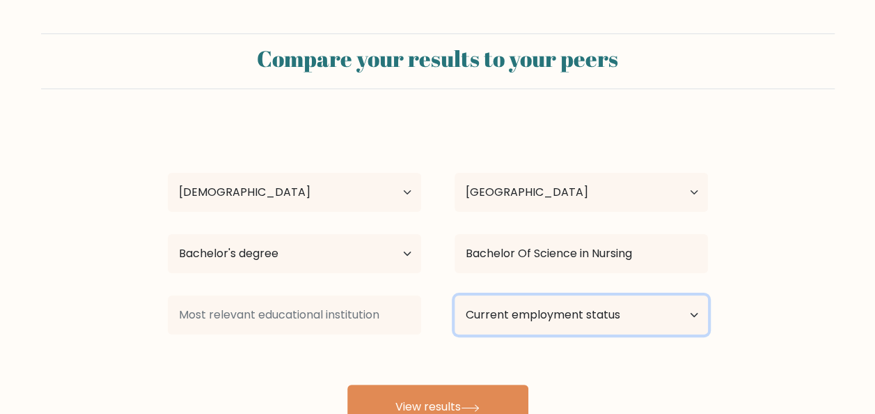
click at [541, 316] on select "Current employment status Employed Student Retired Other / prefer not to answer" at bounding box center [582, 314] width 254 height 39
select select "other"
click at [455, 295] on select "Current employment status Employed Student Retired Other / prefer not to answer" at bounding box center [582, 314] width 254 height 39
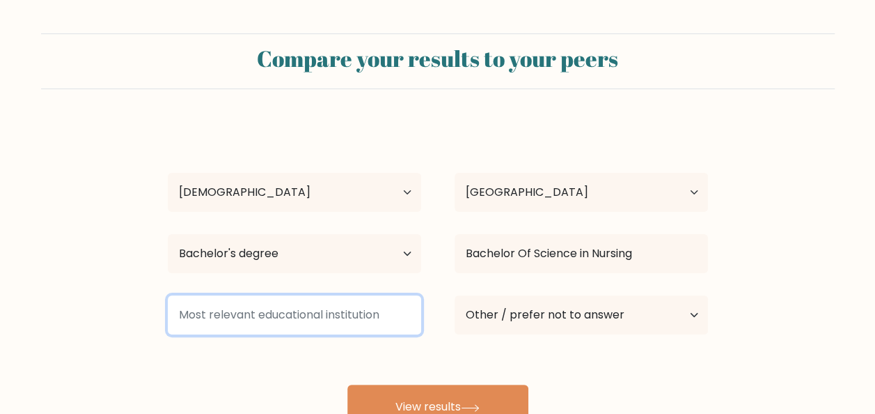
click at [305, 321] on input at bounding box center [295, 314] width 254 height 39
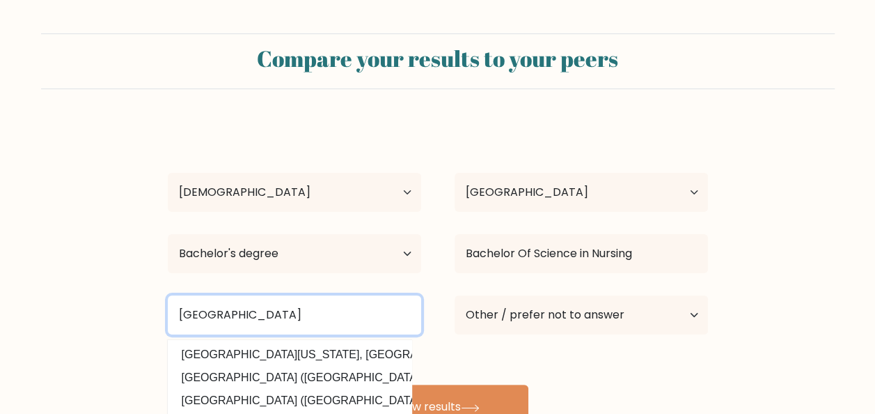
type input "Riverside College"
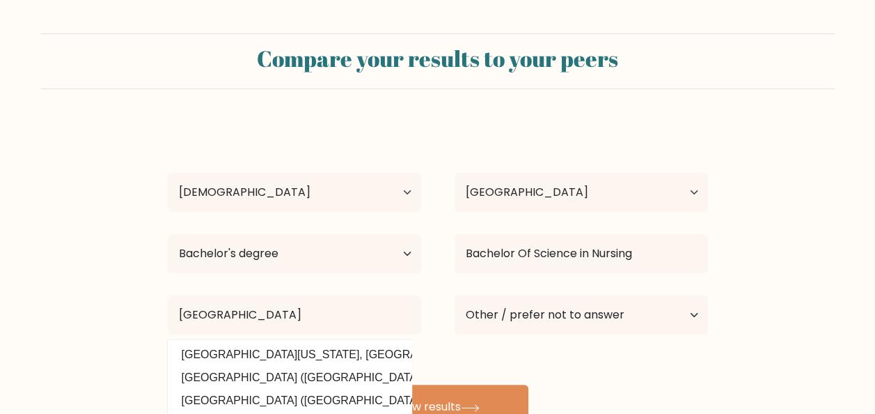
click at [146, 345] on form "Compare your results to your peers Rochelle Ann Dimasu-ay Age Under 18 years ol…" at bounding box center [437, 231] width 875 height 396
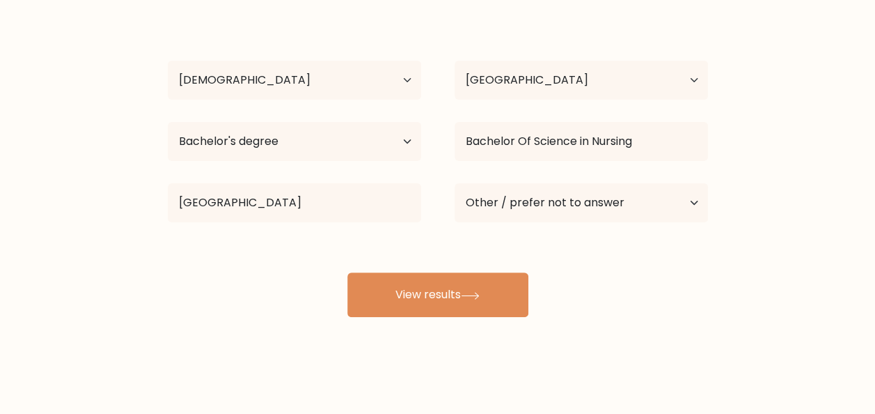
scroll to position [114, 0]
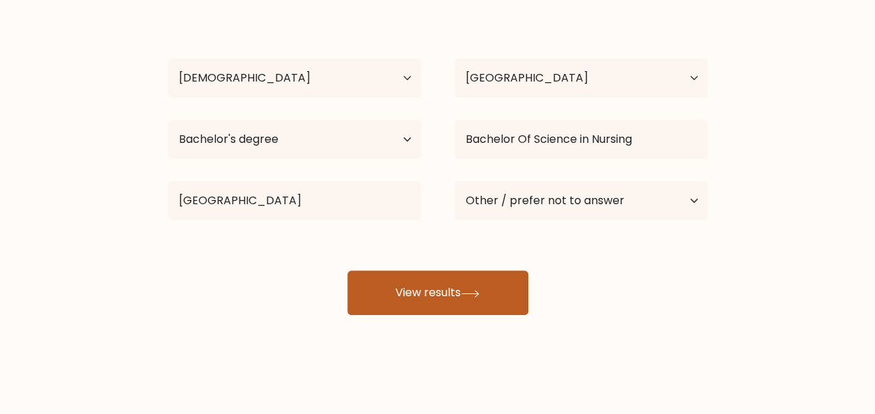
click at [428, 302] on button "View results" at bounding box center [438, 292] width 181 height 45
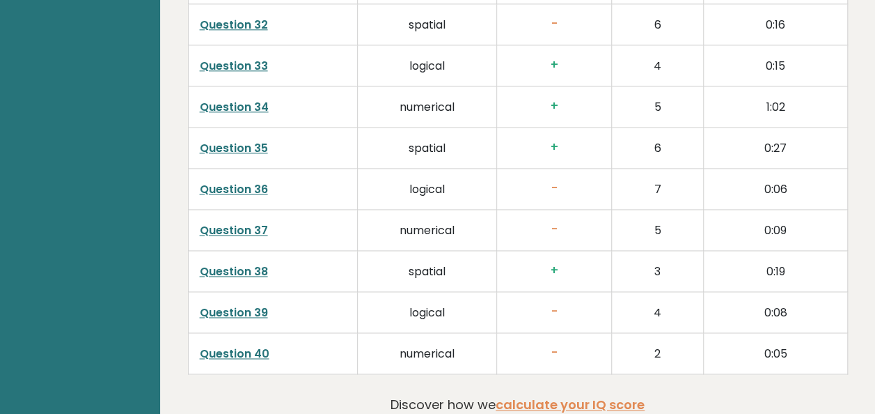
scroll to position [3489, 0]
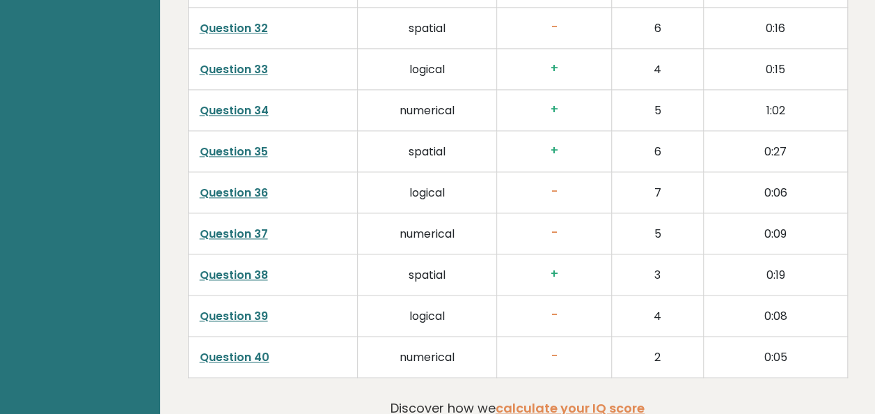
click at [234, 267] on link "Question 38" at bounding box center [234, 275] width 68 height 16
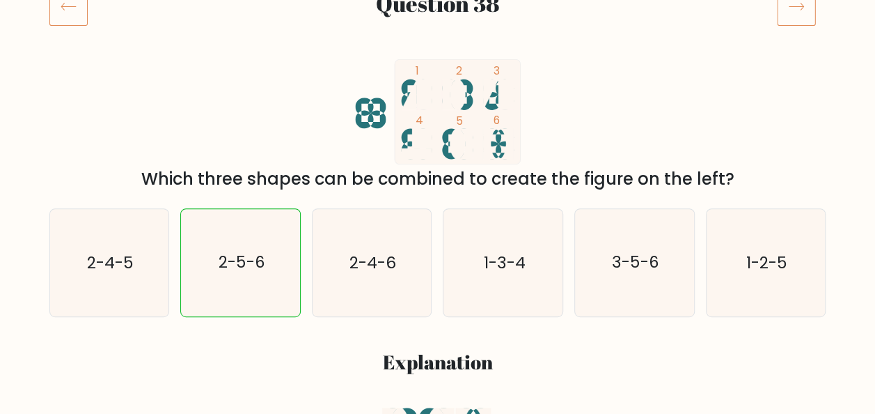
scroll to position [209, 0]
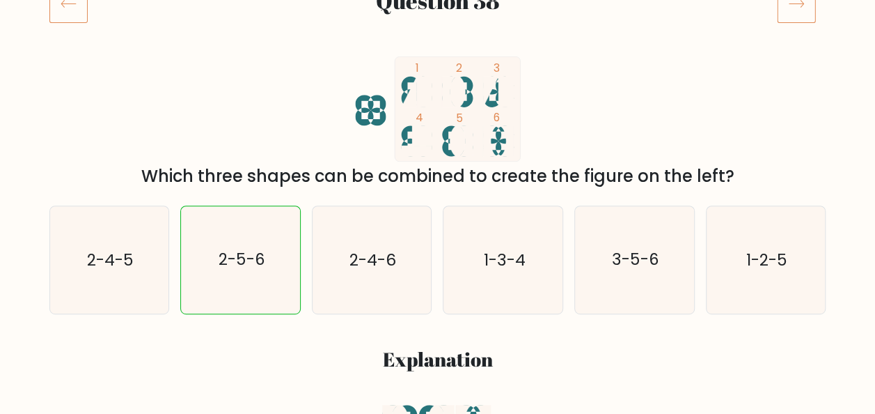
click at [56, 8] on icon at bounding box center [68, 3] width 38 height 39
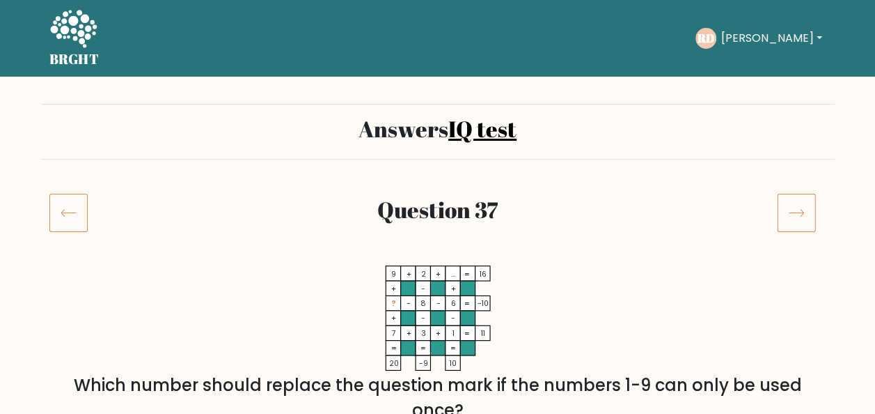
click at [52, 210] on icon at bounding box center [68, 212] width 38 height 39
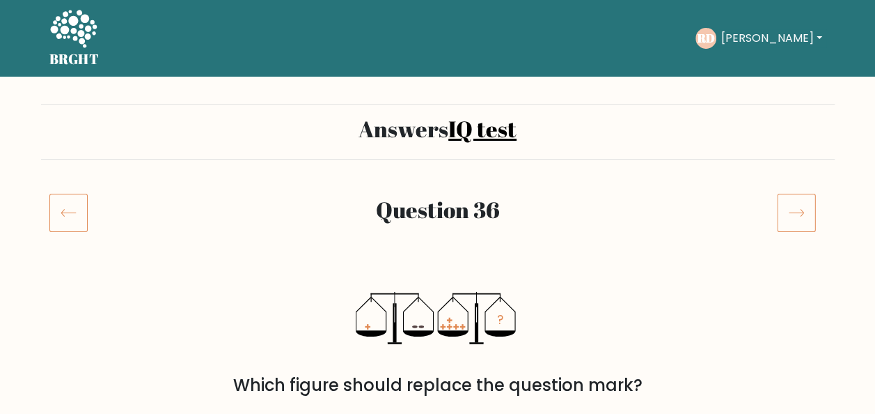
click at [52, 210] on icon at bounding box center [68, 212] width 38 height 39
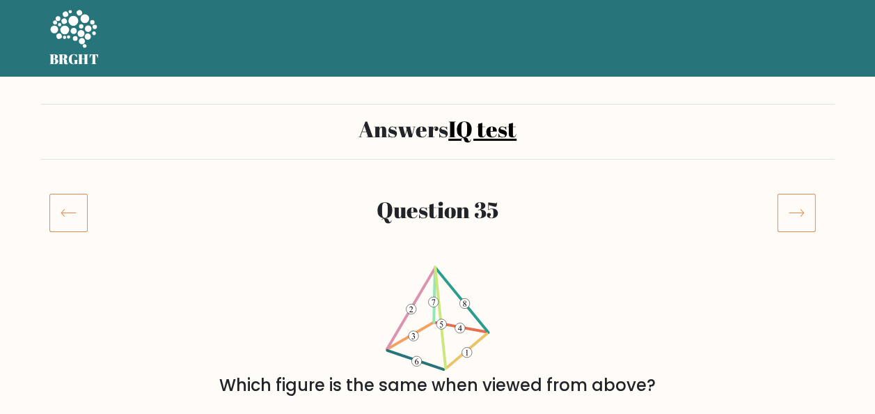
click at [52, 210] on icon at bounding box center [68, 212] width 38 height 39
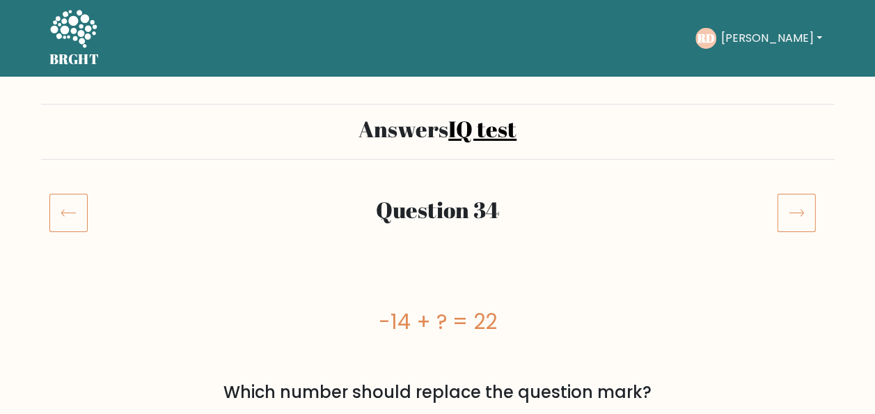
click at [52, 210] on icon at bounding box center [68, 212] width 38 height 39
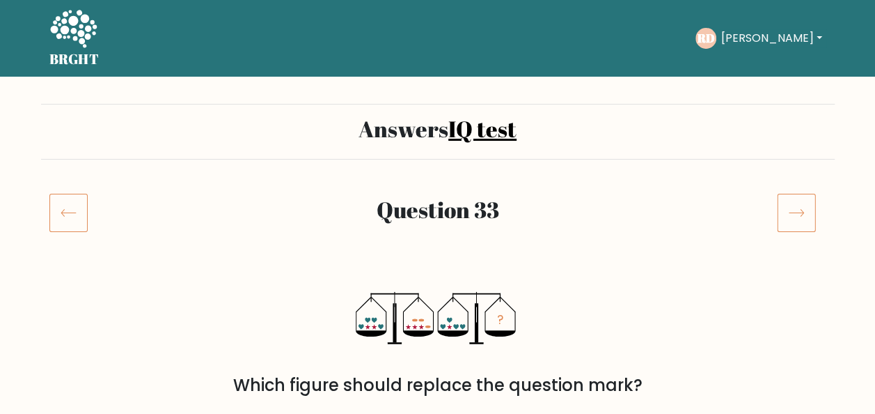
click at [788, 210] on icon at bounding box center [796, 212] width 39 height 39
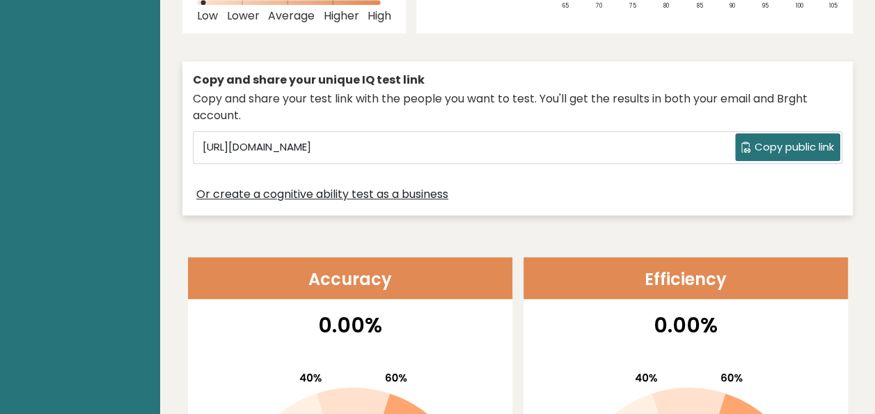
scroll to position [418, 0]
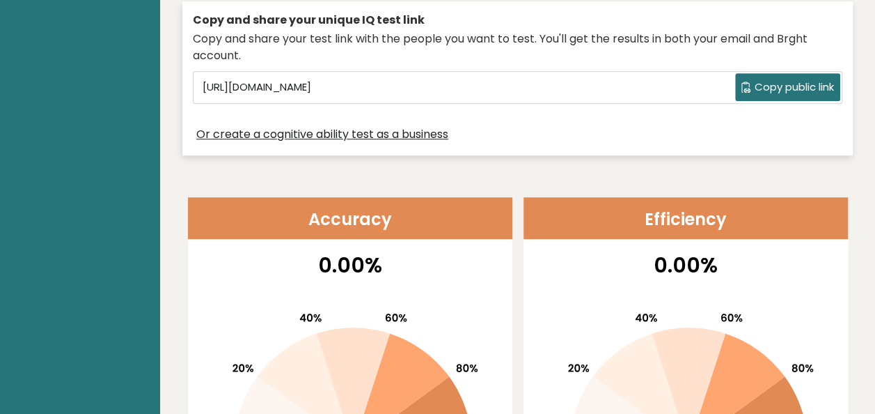
click at [803, 79] on span "Copy public link" at bounding box center [794, 87] width 79 height 16
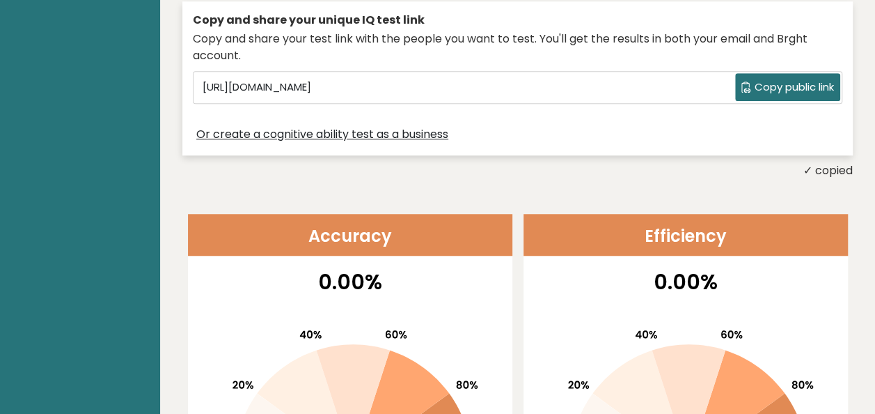
drag, startPoint x: 803, startPoint y: 75, endPoint x: 754, endPoint y: 75, distance: 49.5
click at [755, 79] on span "Copy public link" at bounding box center [794, 87] width 79 height 16
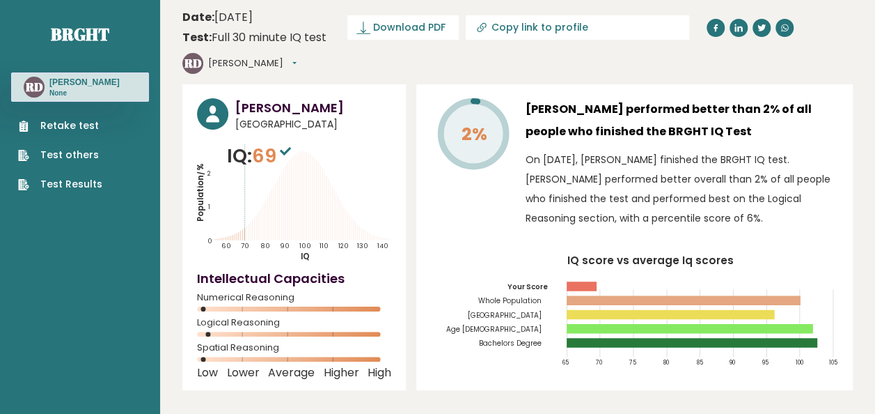
scroll to position [0, 0]
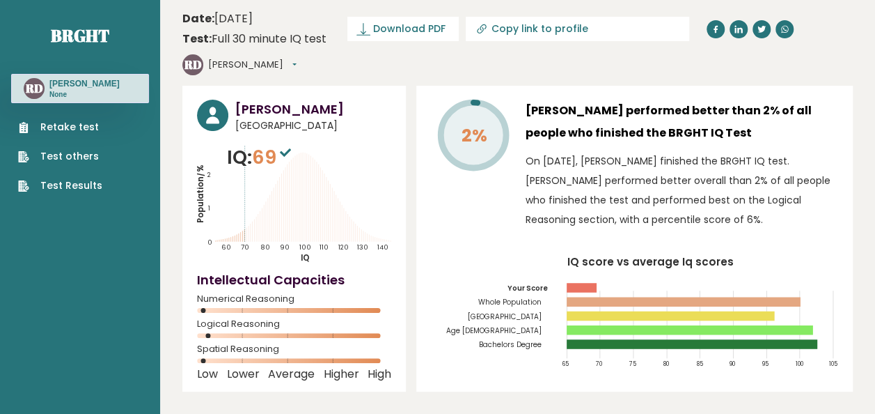
click at [61, 89] on h3 "Rochelle Ann Dimasu-Ay" at bounding box center [84, 83] width 70 height 11
click at [59, 89] on h3 "Rochelle Ann Dimasu-Ay" at bounding box center [84, 83] width 70 height 11
click at [226, 100] on circle at bounding box center [212, 115] width 31 height 31
click at [272, 100] on h3 "Rochelle Ann Dimasu-Ay" at bounding box center [313, 109] width 156 height 19
click at [426, 35] on span "Download PDF" at bounding box center [409, 29] width 72 height 15
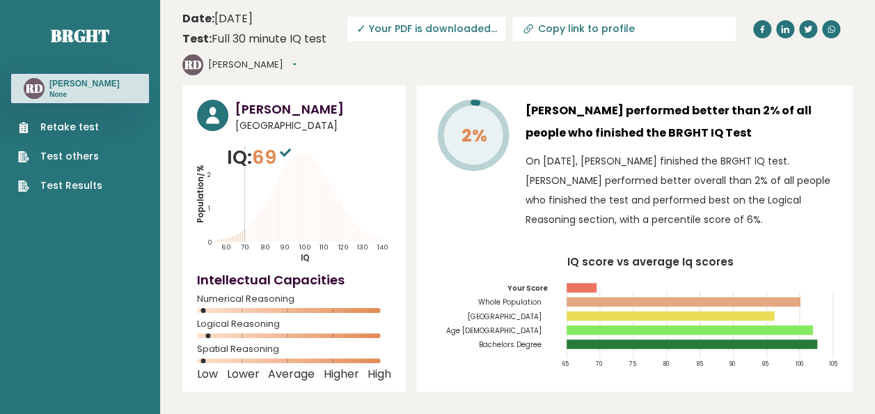
click at [343, 54] on header "Date: September 11, 2025 Test: Full 30 minute IQ test Download PDF Downloading.…" at bounding box center [517, 43] width 671 height 72
click at [33, 99] on circle at bounding box center [34, 88] width 21 height 21
click at [79, 134] on link "Retake test" at bounding box center [60, 127] width 84 height 15
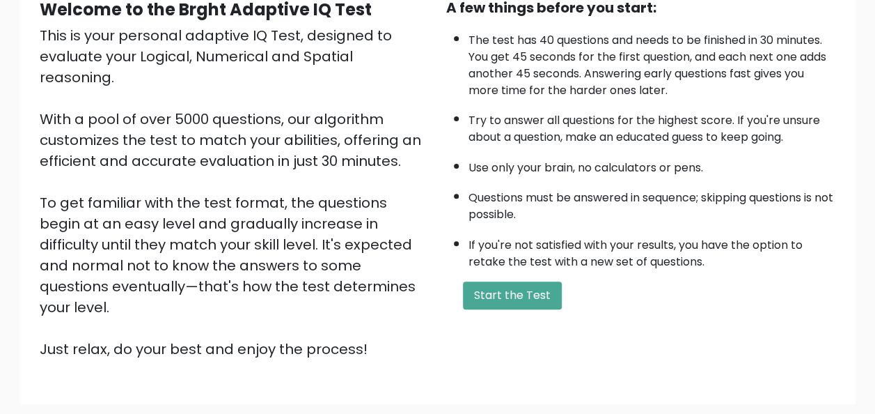
scroll to position [224, 0]
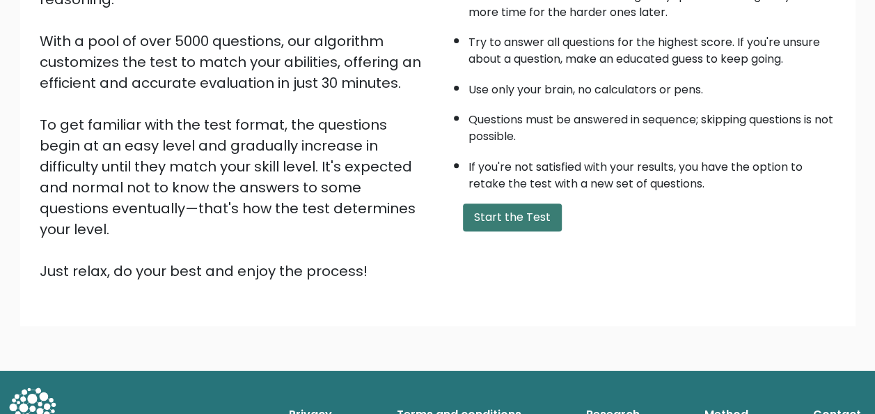
click at [481, 227] on button "Start the Test" at bounding box center [512, 217] width 99 height 28
